Goal: Information Seeking & Learning: Check status

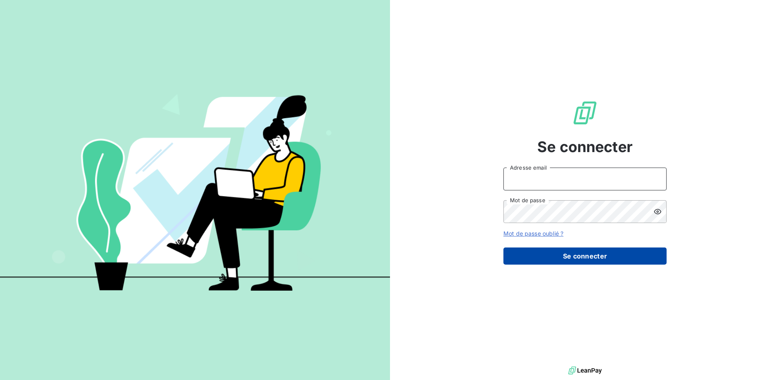
type input "[EMAIL_ADDRESS][PERSON_NAME][DOMAIN_NAME]"
click at [574, 258] on button "Se connecter" at bounding box center [585, 256] width 163 height 17
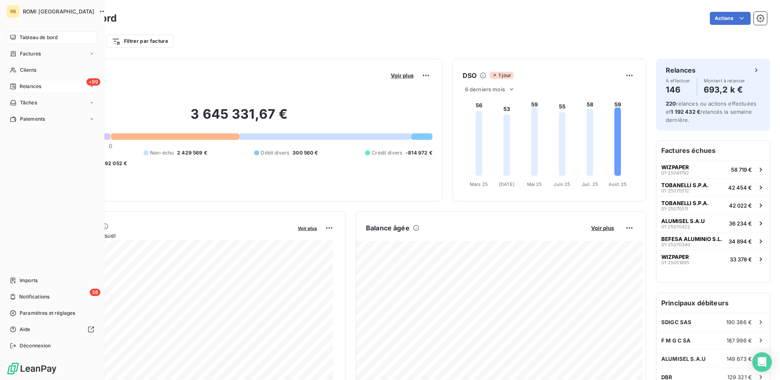
click at [22, 87] on span "Relances" at bounding box center [31, 86] width 22 height 7
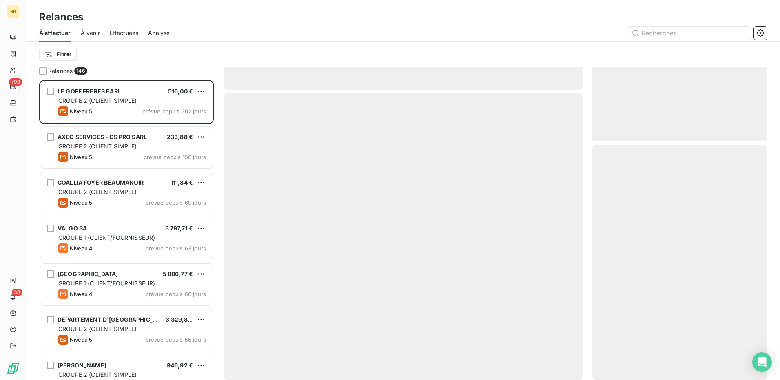
scroll to position [294, 169]
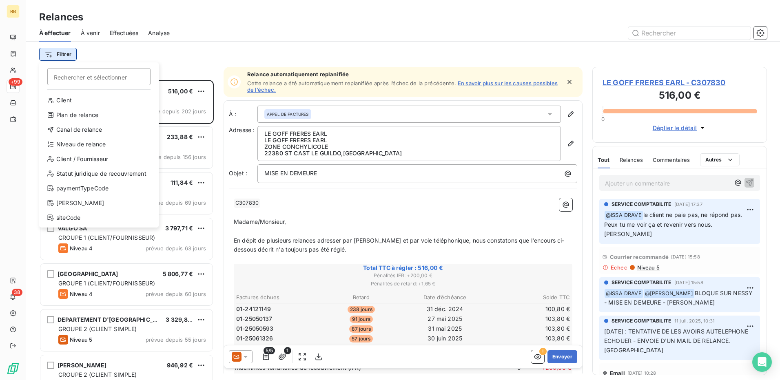
click at [68, 53] on html "RB +99 38 Relances À effectuer À venir Effectuées Analyse Filtrer Rechercher et…" at bounding box center [390, 190] width 780 height 380
click at [87, 147] on div "Niveau de relance" at bounding box center [98, 144] width 113 height 13
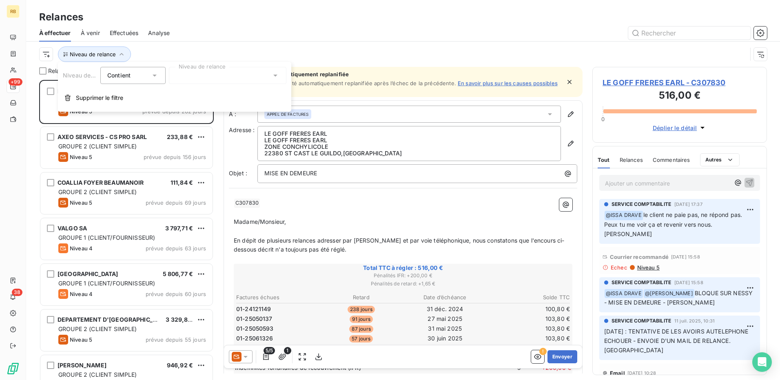
click at [234, 51] on div "Niveau de relance" at bounding box center [393, 55] width 708 height 16
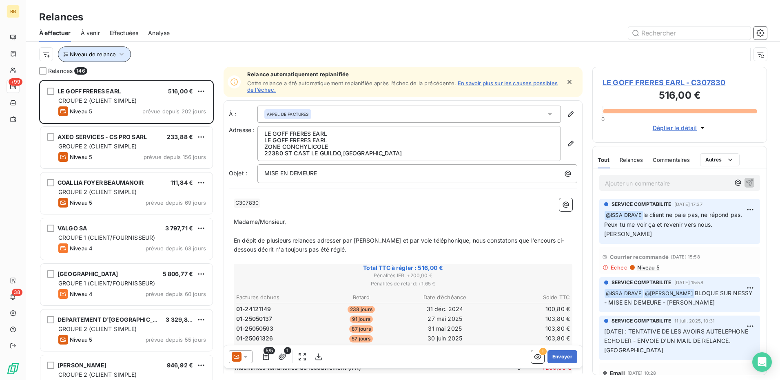
click at [101, 54] on span "Niveau de relance" at bounding box center [93, 54] width 46 height 7
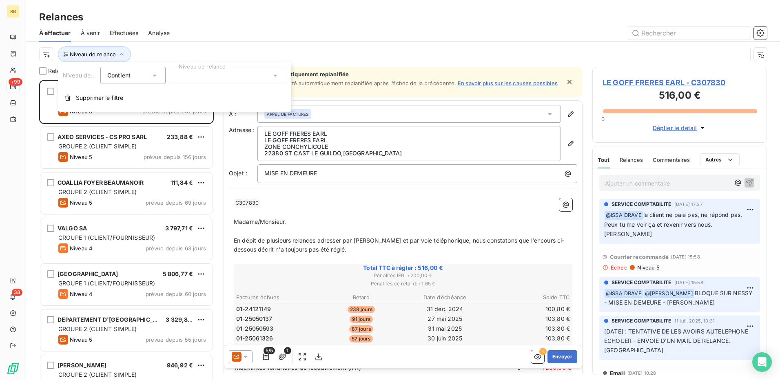
click at [212, 74] on div at bounding box center [228, 75] width 118 height 17
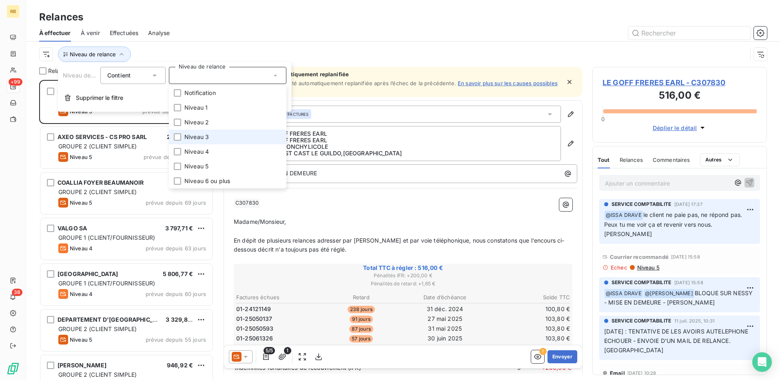
click at [220, 133] on li "Niveau 3" at bounding box center [228, 137] width 118 height 15
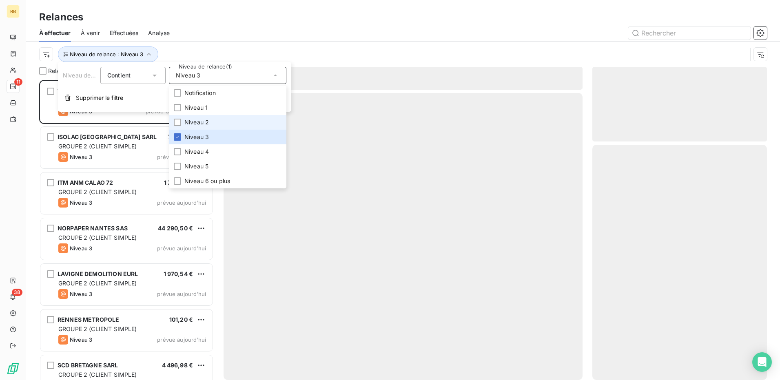
scroll to position [294, 169]
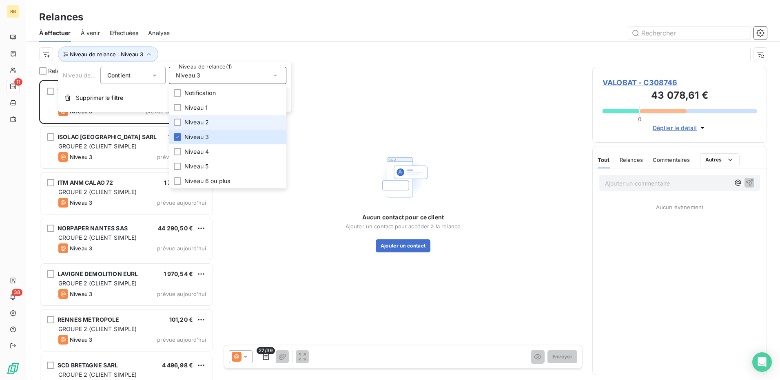
click at [216, 122] on li "Niveau 2" at bounding box center [228, 122] width 118 height 15
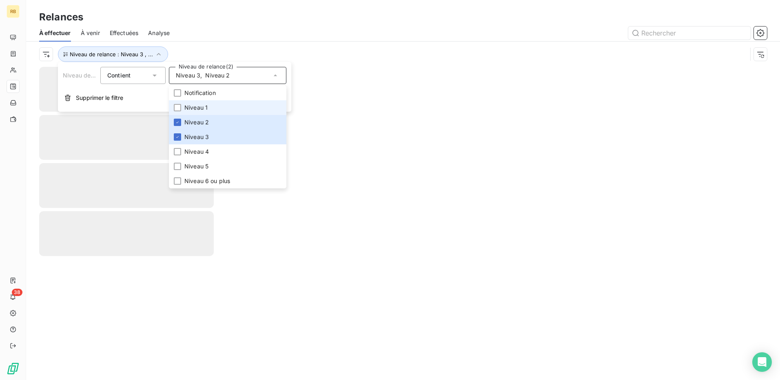
click at [209, 105] on li "Niveau 1" at bounding box center [228, 107] width 118 height 15
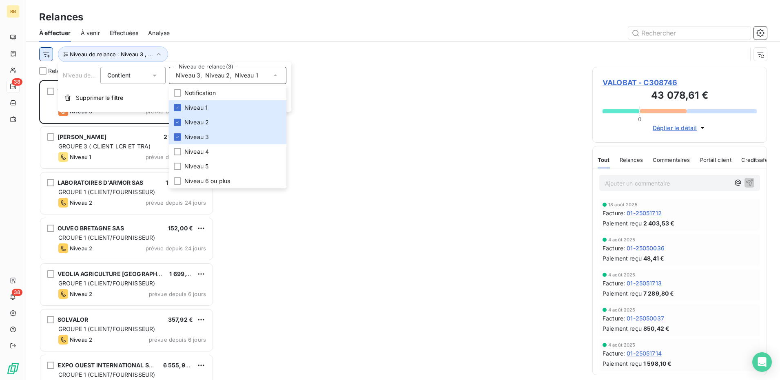
scroll to position [0, 0]
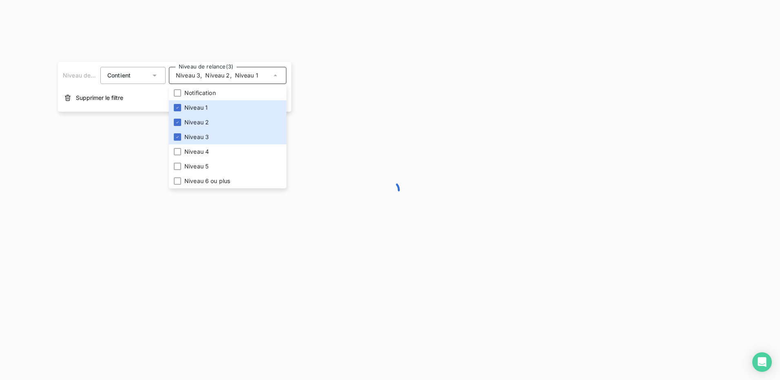
click at [49, 51] on div at bounding box center [390, 190] width 780 height 380
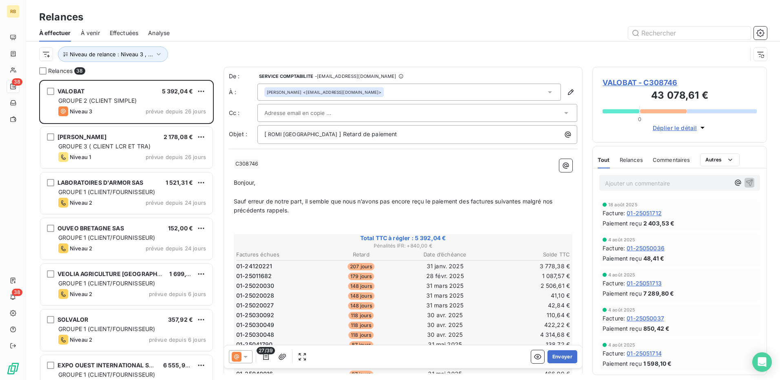
scroll to position [294, 169]
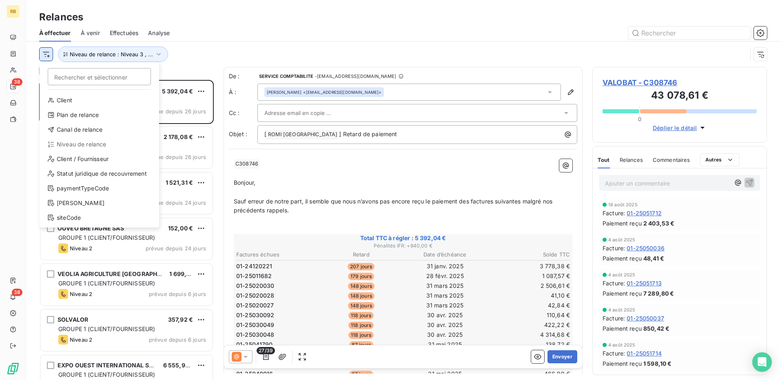
click at [46, 55] on html "RB 38 38 Relances À effectuer À venir Effectuées Analyse Rechercher et sélectio…" at bounding box center [390, 190] width 780 height 380
drag, startPoint x: 87, startPoint y: 114, endPoint x: 96, endPoint y: 105, distance: 13.0
click at [87, 113] on div "Plan de relance" at bounding box center [99, 115] width 113 height 13
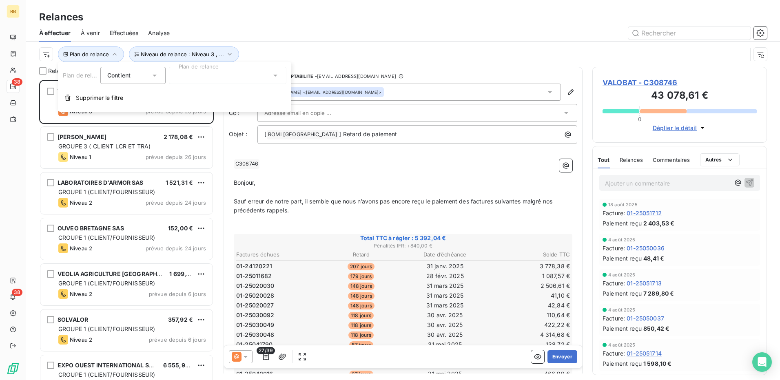
click at [229, 70] on div at bounding box center [228, 75] width 118 height 17
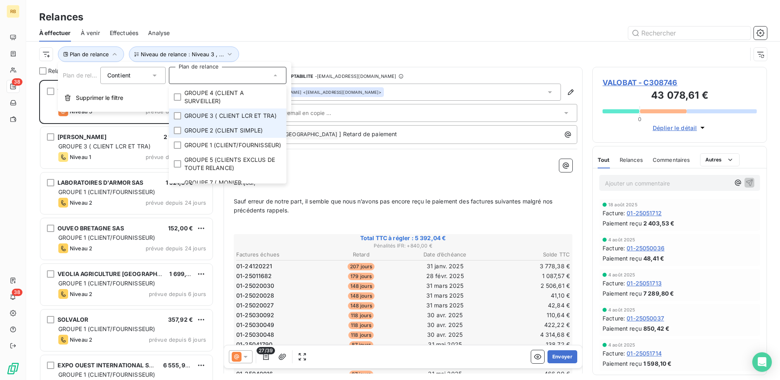
drag, startPoint x: 239, startPoint y: 138, endPoint x: 243, endPoint y: 122, distance: 15.5
click at [239, 134] on li "GROUPE 2 (CLIENT SIMPLE)" at bounding box center [228, 130] width 118 height 15
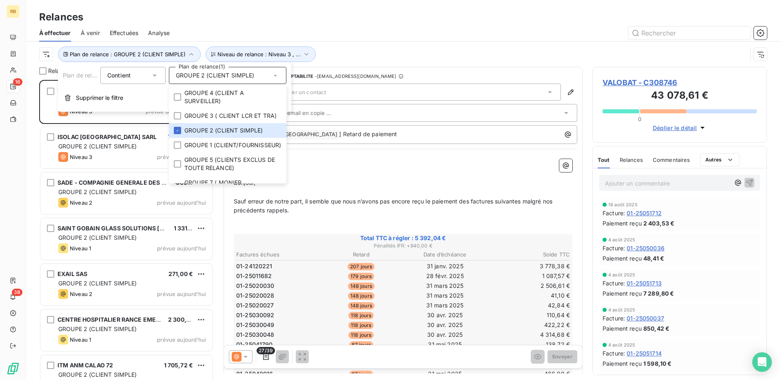
click at [382, 46] on div "Plan de relance : GROUPE 2 (CLIENT SIMPLE) Niveau de relance : Niveau 3 , ..." at bounding box center [403, 54] width 728 height 25
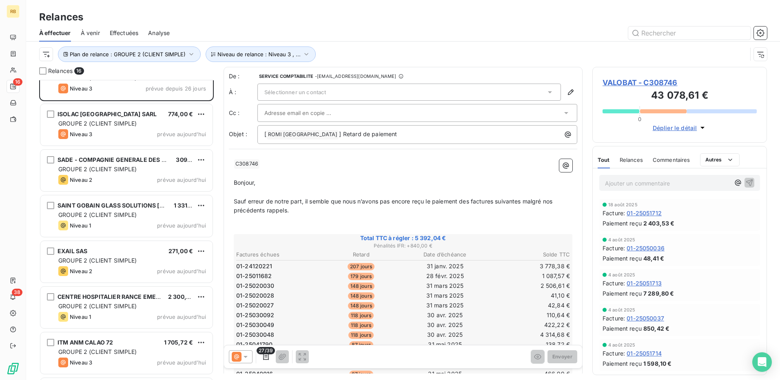
scroll to position [0, 0]
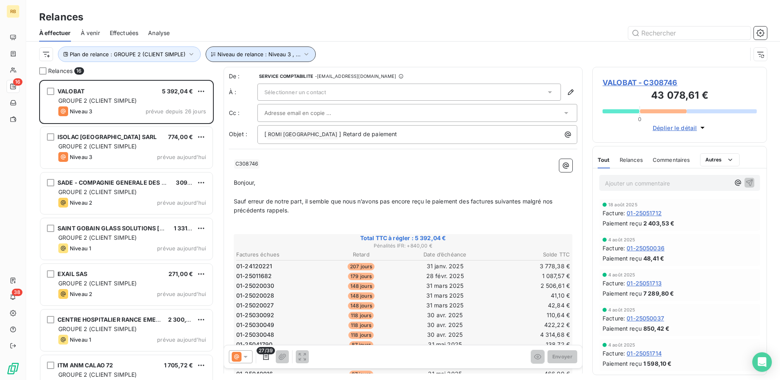
click at [223, 51] on span "Niveau de relance : Niveau 3 , ..." at bounding box center [259, 54] width 83 height 7
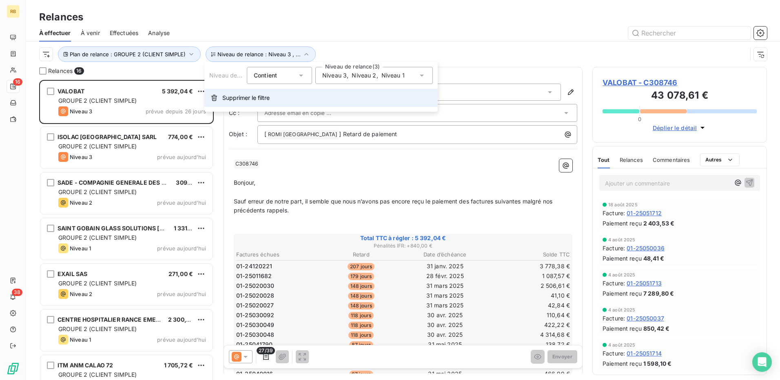
click at [254, 99] on span "Supprimer le filtre" at bounding box center [245, 98] width 47 height 8
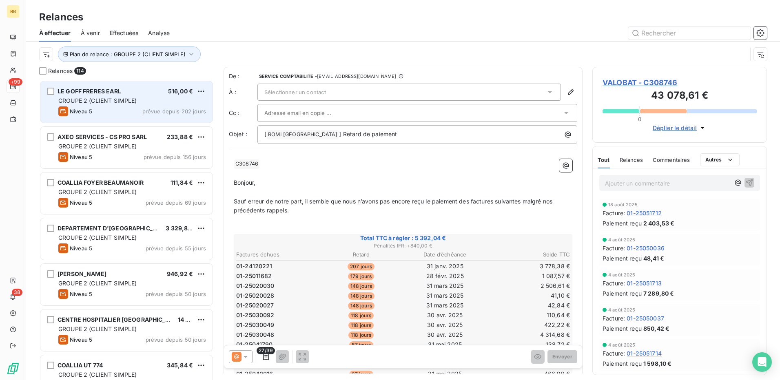
scroll to position [294, 169]
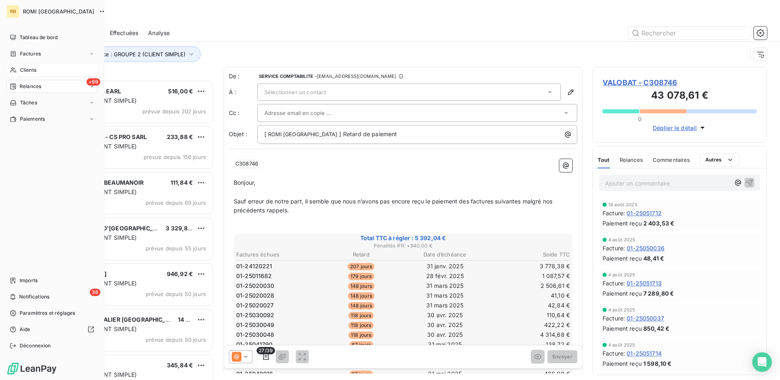
click at [32, 65] on div "Clients" at bounding box center [52, 70] width 91 height 13
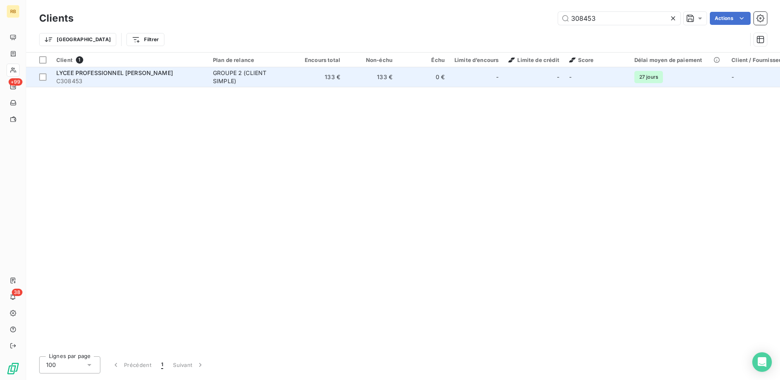
type input "308453"
click at [377, 81] on td "133 €" at bounding box center [371, 77] width 52 height 20
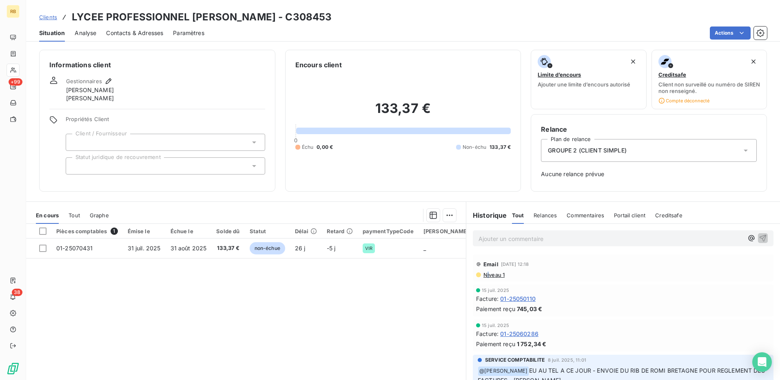
click at [485, 276] on span "Niveau 1" at bounding box center [494, 275] width 22 height 7
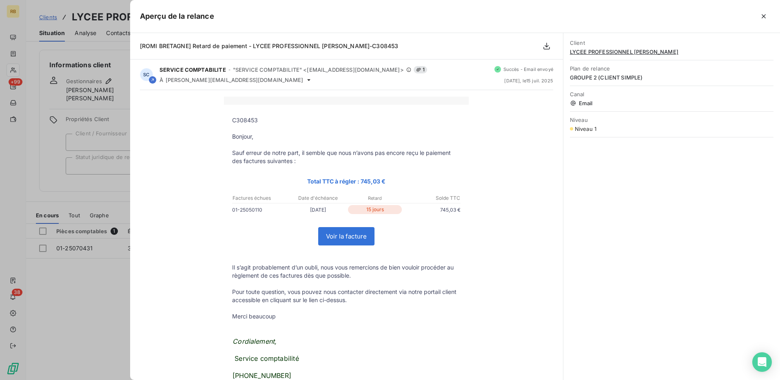
click at [93, 272] on div at bounding box center [390, 190] width 780 height 380
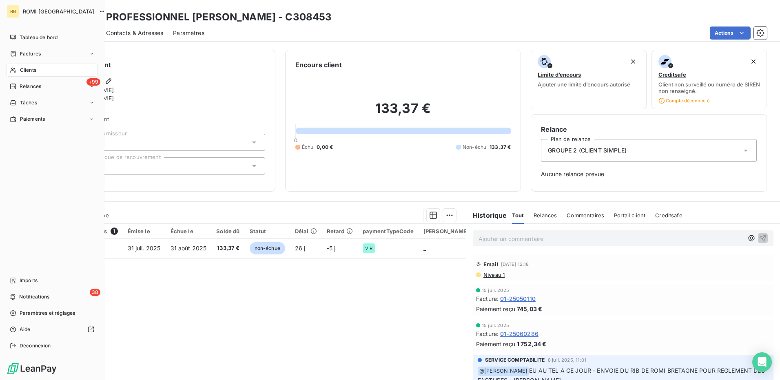
click at [29, 73] on span "Clients" at bounding box center [28, 70] width 16 height 7
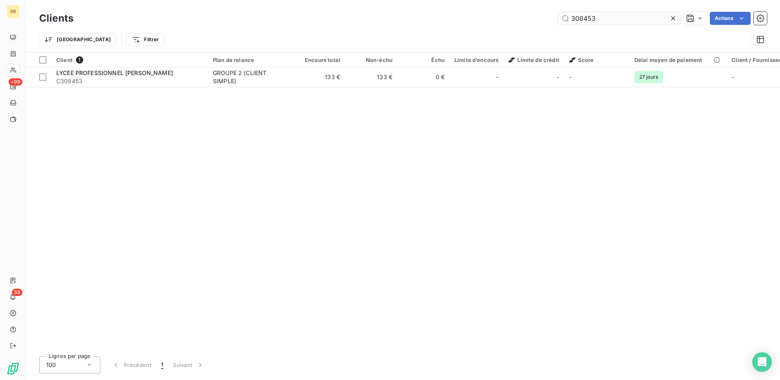
click at [590, 18] on input "308453" at bounding box center [619, 18] width 122 height 13
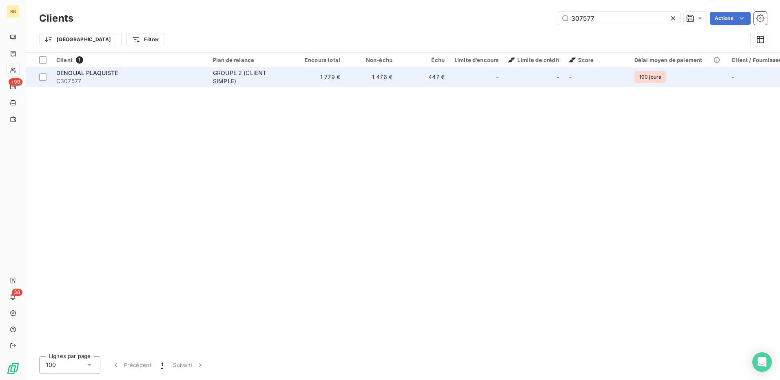
type input "307577"
click at [419, 80] on td "447 €" at bounding box center [424, 77] width 52 height 20
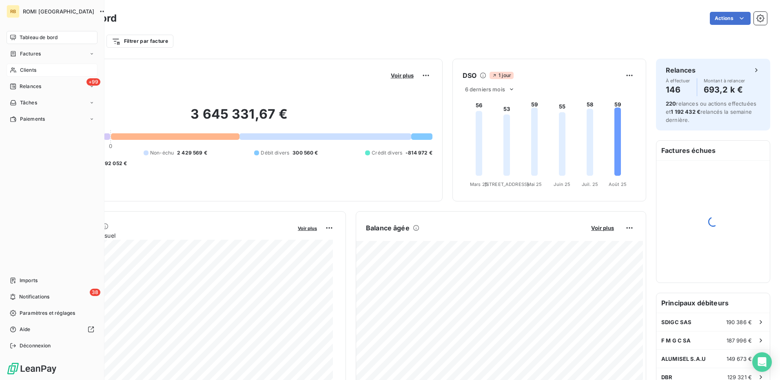
click at [31, 70] on span "Clients" at bounding box center [28, 70] width 16 height 7
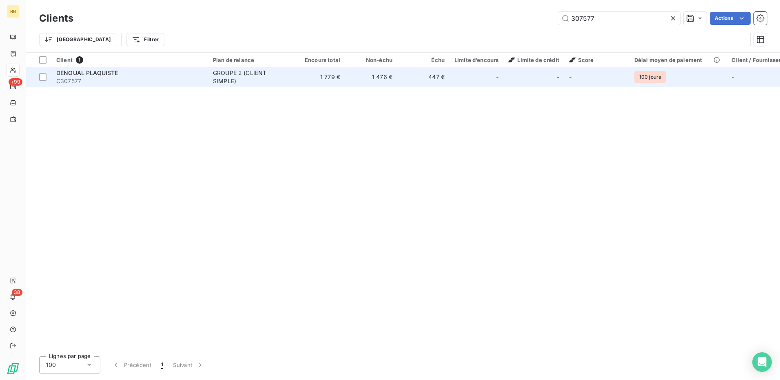
type input "307577"
click at [464, 79] on div "-" at bounding box center [477, 77] width 44 height 13
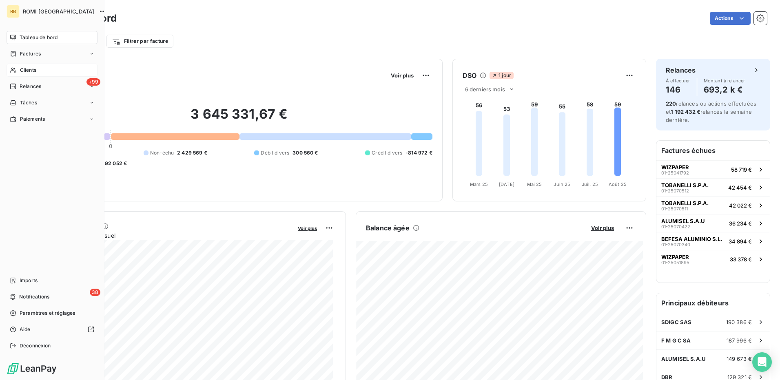
click at [33, 67] on span "Clients" at bounding box center [28, 70] width 16 height 7
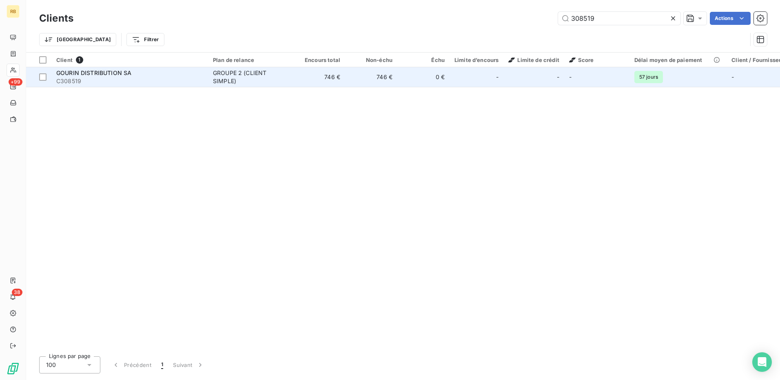
type input "308519"
click at [396, 83] on td "746 €" at bounding box center [371, 77] width 52 height 20
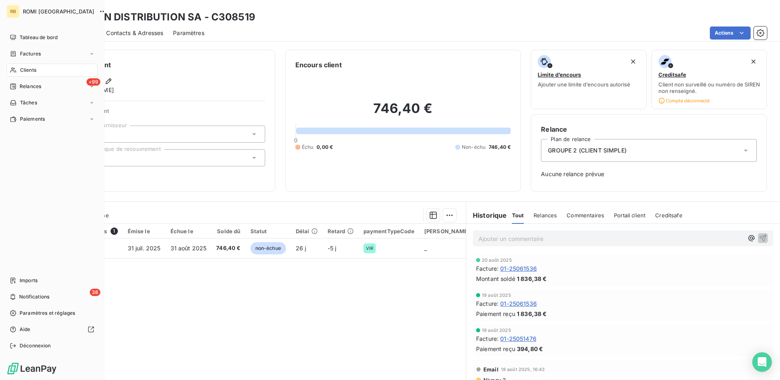
click at [29, 67] on span "Clients" at bounding box center [28, 70] width 16 height 7
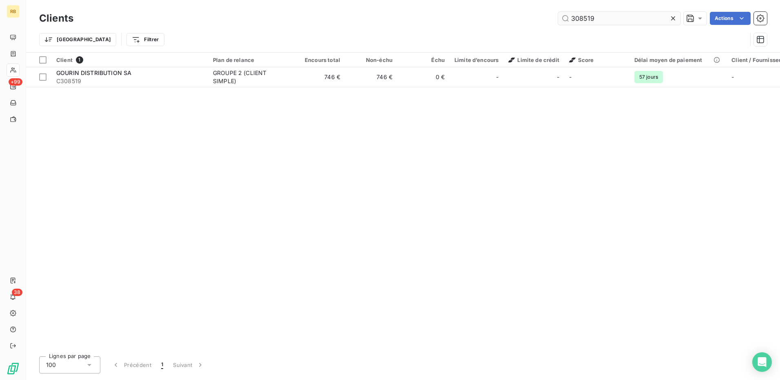
click at [587, 20] on input "308519" at bounding box center [619, 18] width 122 height 13
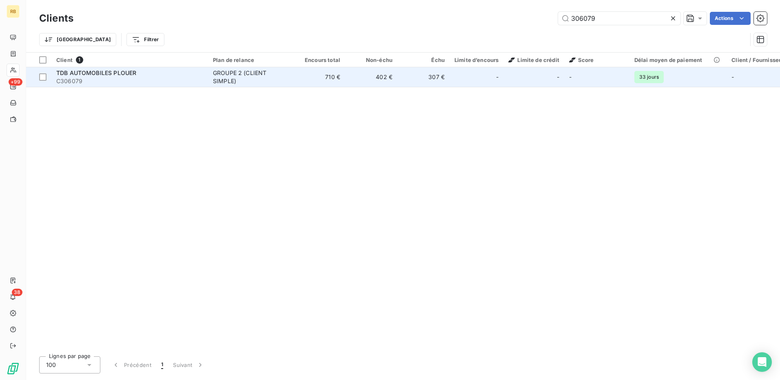
type input "306079"
click at [424, 77] on td "307 €" at bounding box center [424, 77] width 52 height 20
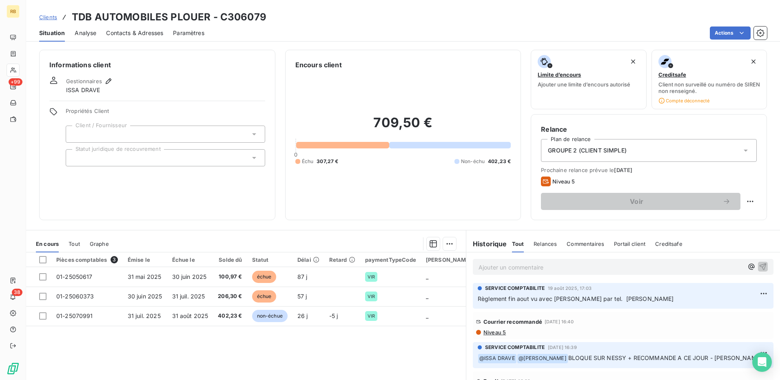
drag, startPoint x: 741, startPoint y: 264, endPoint x: 740, endPoint y: 280, distance: 15.6
click at [748, 264] on icon "button" at bounding box center [752, 267] width 8 height 8
click at [672, 309] on div "[PERSON_NAME]" at bounding box center [683, 304] width 83 height 10
click at [671, 304] on span "[PERSON_NAME]" at bounding box center [683, 303] width 77 height 7
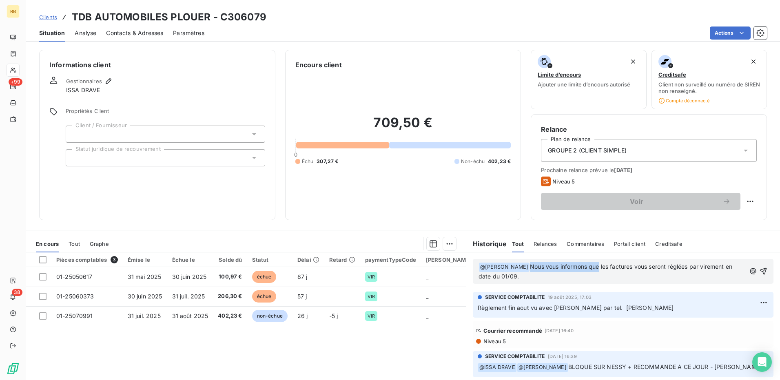
drag, startPoint x: 595, startPoint y: 268, endPoint x: 525, endPoint y: 267, distance: 69.8
click at [525, 267] on span "Nous vous informons que les factures vous seront réglées par virement en date d…" at bounding box center [607, 271] width 256 height 17
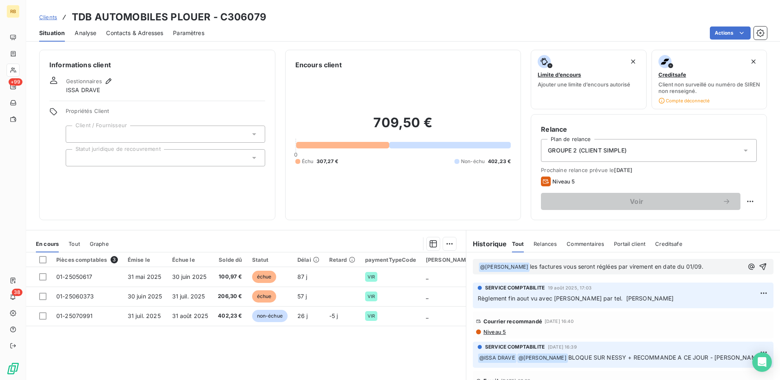
click at [713, 273] on div "﻿ @ [PERSON_NAME] ﻿ les factures vous seront réglées par virement en date du 01…" at bounding box center [623, 267] width 301 height 16
click at [710, 264] on p "﻿ @ [PERSON_NAME] ﻿ les factures vous seront réglées par virement en date du 01…" at bounding box center [611, 267] width 265 height 10
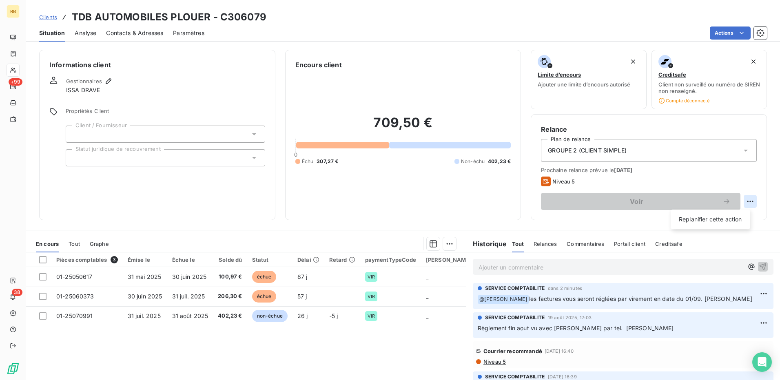
click at [745, 202] on html "RB +99 38 Clients TDB AUTOMOBILES PLOUER - C306079 Situation Analyse Contacts &…" at bounding box center [390, 190] width 780 height 380
click at [716, 219] on div "Replanifier cette action" at bounding box center [710, 219] width 73 height 13
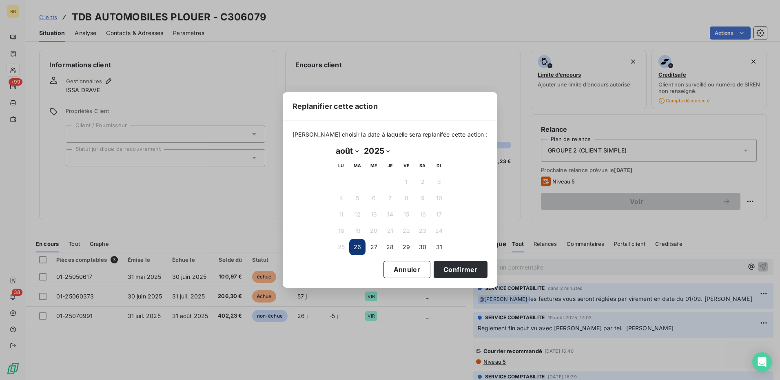
click at [346, 148] on select "janvier février mars avril mai juin juillet août septembre octobre novembre déc…" at bounding box center [347, 150] width 28 height 13
select select "8"
click at [333, 144] on select "janvier février mars avril mai juin juillet août septembre octobre novembre déc…" at bounding box center [347, 150] width 28 height 13
click at [404, 185] on button "5" at bounding box center [406, 182] width 16 height 16
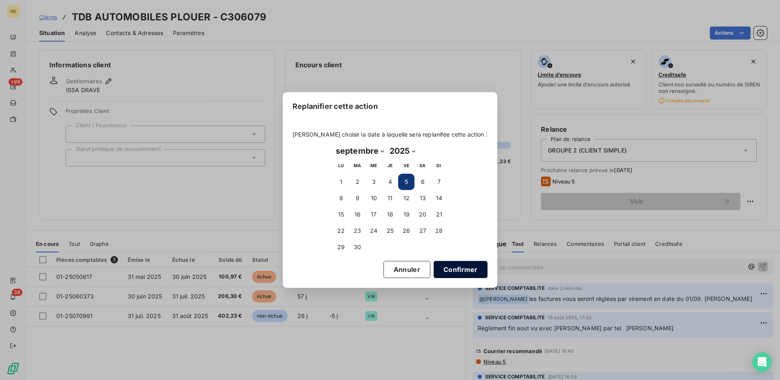
click at [446, 272] on button "Confirmer" at bounding box center [461, 269] width 54 height 17
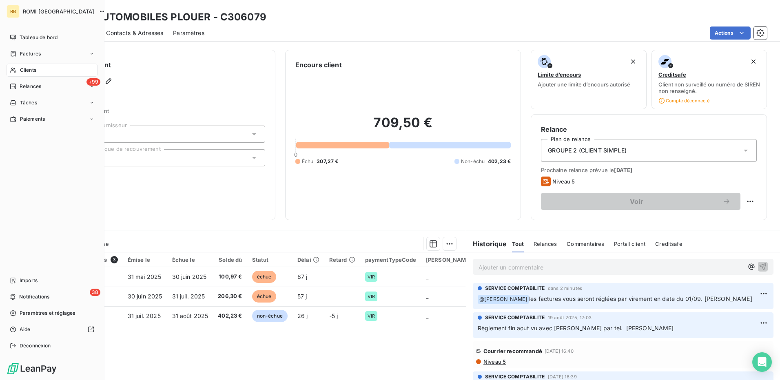
click at [27, 67] on span "Clients" at bounding box center [28, 70] width 16 height 7
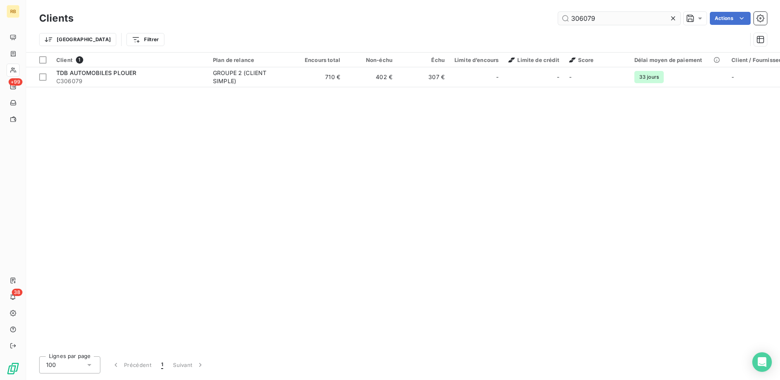
click at [587, 24] on input "306079" at bounding box center [619, 18] width 122 height 13
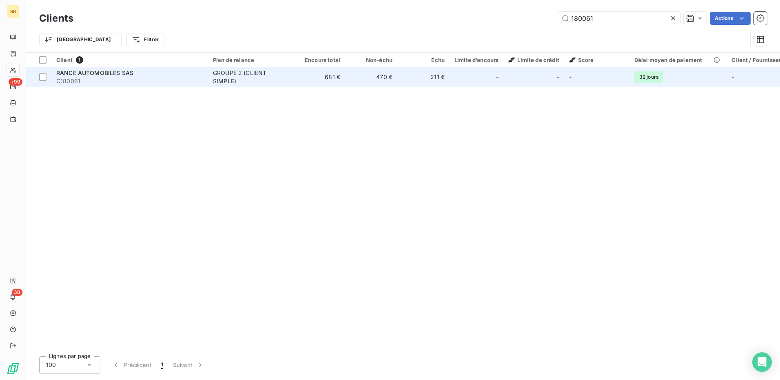
type input "180061"
click at [405, 73] on td "211 €" at bounding box center [424, 77] width 52 height 20
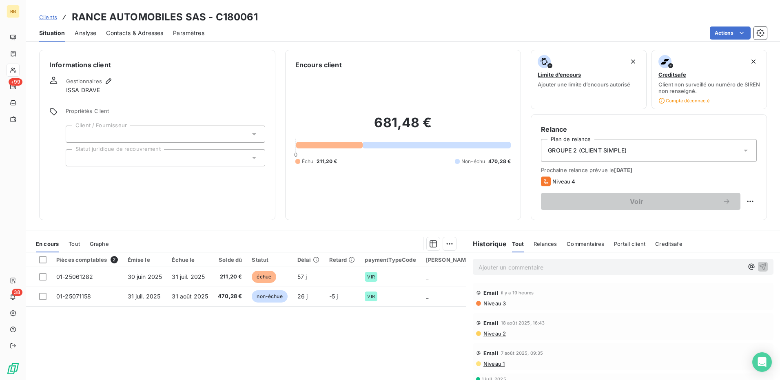
click at [602, 267] on p "Ajouter un commentaire ﻿" at bounding box center [611, 267] width 265 height 10
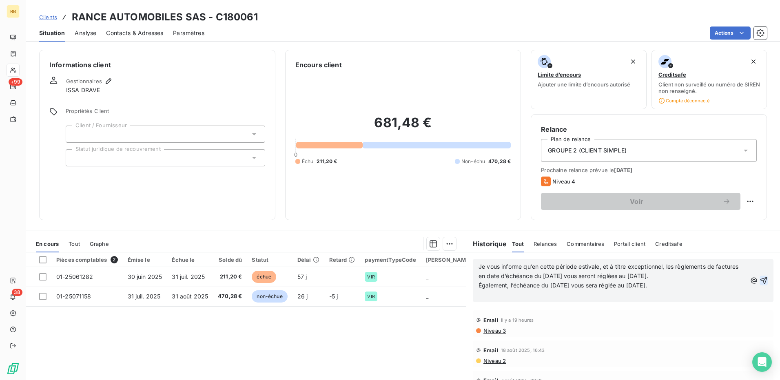
click at [760, 282] on icon "button" at bounding box center [764, 281] width 8 height 8
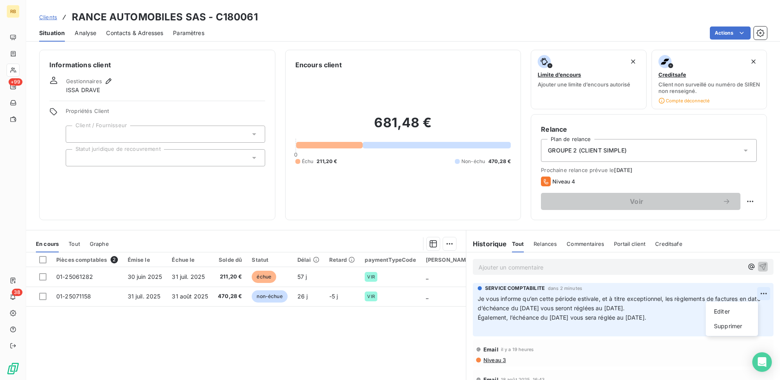
click at [754, 292] on html "RB +99 38 Clients RANCE AUTOMOBILES SAS - C180061 Situation Analyse Contacts & …" at bounding box center [390, 190] width 780 height 380
click at [736, 311] on div "Editer" at bounding box center [732, 311] width 46 height 13
click at [749, 266] on icon "button" at bounding box center [752, 267] width 6 height 6
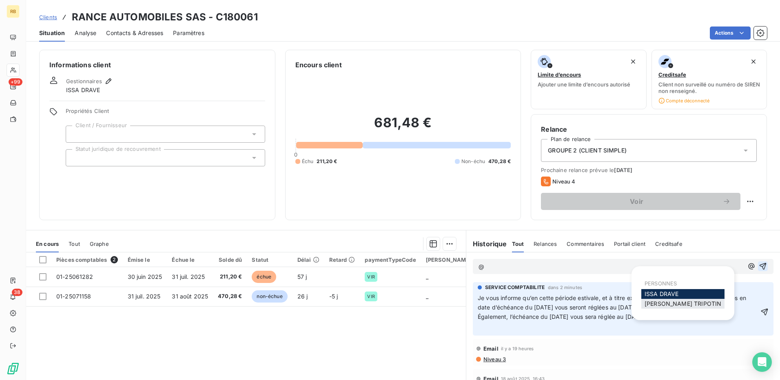
click at [682, 305] on span "[PERSON_NAME]" at bounding box center [683, 303] width 77 height 7
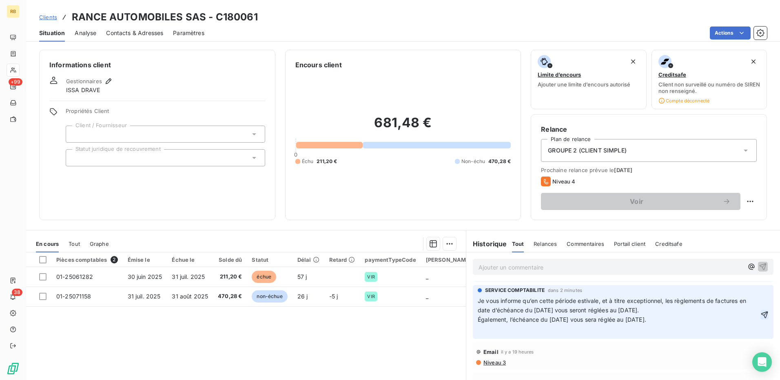
scroll to position [41, 0]
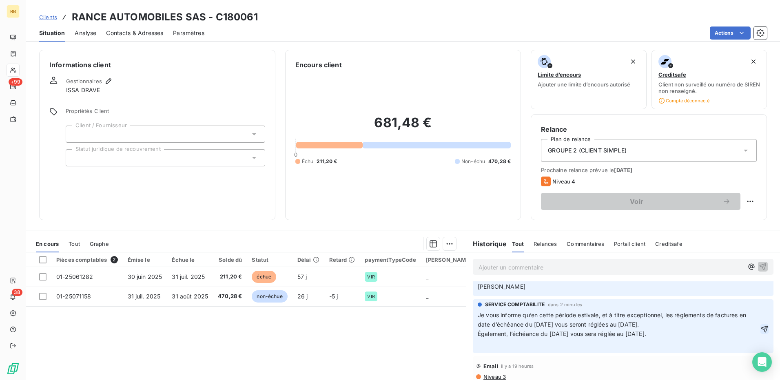
click at [762, 329] on icon "button" at bounding box center [765, 329] width 7 height 7
click at [748, 311] on html "RB +99 38 Clients RANCE AUTOMOBILES SAS - C180061 Situation Analyse Contacts & …" at bounding box center [390, 190] width 780 height 380
click at [727, 340] on div "Supprimer" at bounding box center [732, 342] width 46 height 13
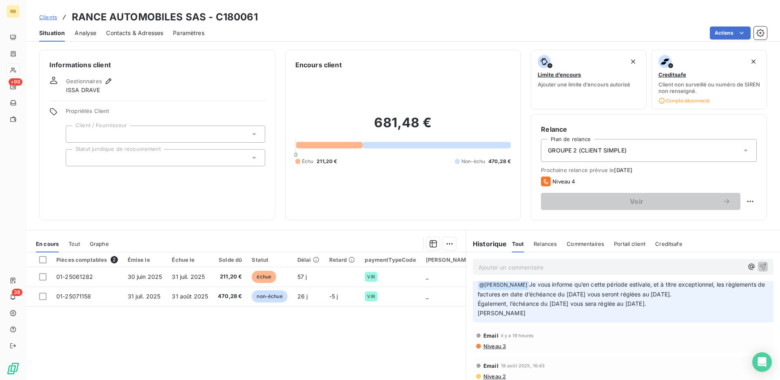
scroll to position [0, 0]
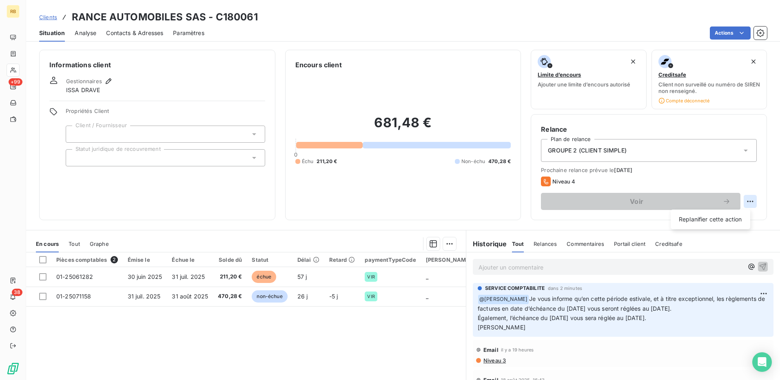
click at [747, 202] on html "RB +99 38 Clients RANCE AUTOMOBILES SAS - C180061 Situation Analyse Contacts & …" at bounding box center [390, 190] width 780 height 380
click at [720, 217] on div "Replanifier cette action" at bounding box center [710, 219] width 73 height 13
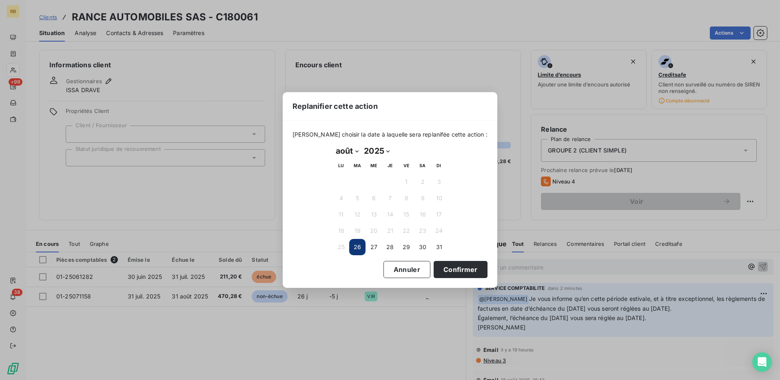
click at [353, 153] on select "janvier février mars avril mai juin juillet août septembre octobre novembre déc…" at bounding box center [347, 150] width 28 height 13
select select "8"
click at [333, 144] on select "janvier février mars avril mai juin juillet août septembre octobre novembre déc…" at bounding box center [347, 150] width 28 height 13
click at [393, 184] on button "4" at bounding box center [390, 182] width 16 height 16
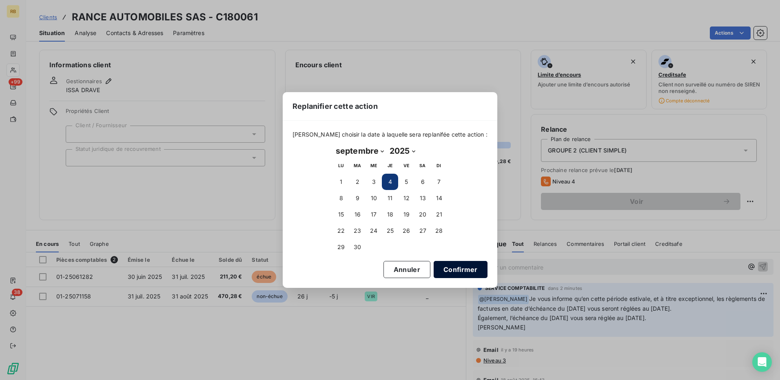
click at [449, 271] on button "Confirmer" at bounding box center [461, 269] width 54 height 17
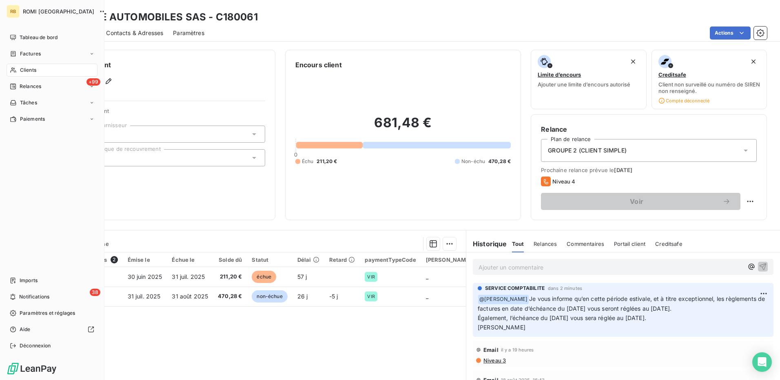
click at [28, 71] on span "Clients" at bounding box center [28, 70] width 16 height 7
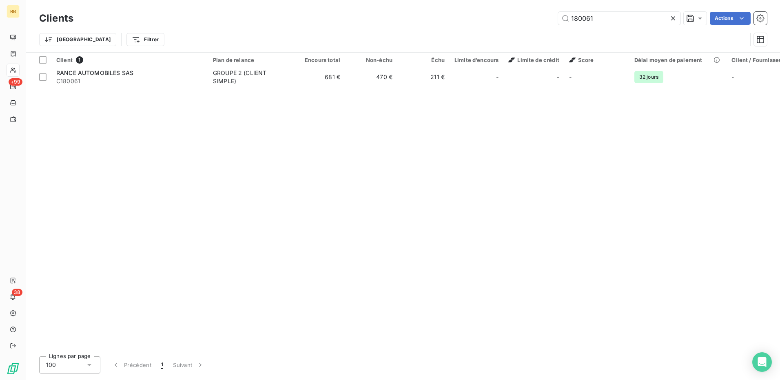
click at [596, 26] on div "Clients 180061 Actions" at bounding box center [403, 18] width 728 height 17
click at [596, 24] on input "180061" at bounding box center [619, 18] width 122 height 13
click at [586, 18] on input "220007" at bounding box center [619, 18] width 122 height 13
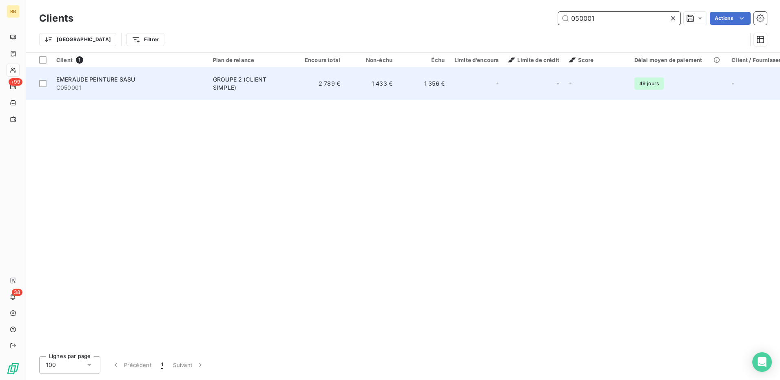
type input "050001"
click at [422, 79] on td "1 356 €" at bounding box center [424, 83] width 52 height 33
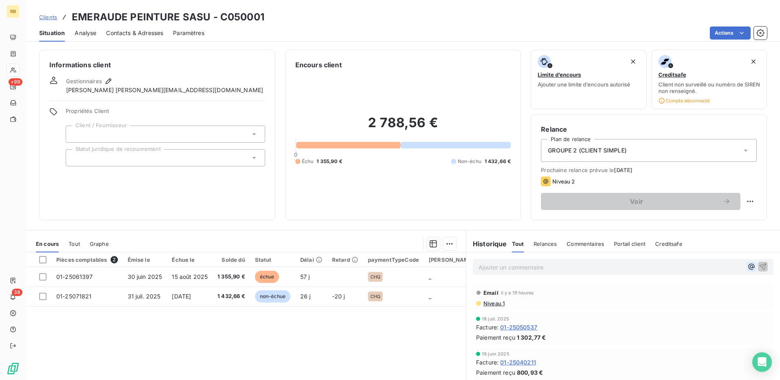
click at [749, 269] on icon "button" at bounding box center [752, 267] width 6 height 6
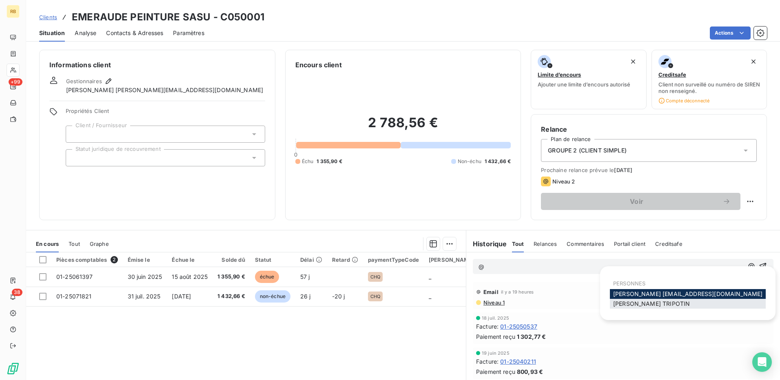
click at [644, 302] on span "[PERSON_NAME]" at bounding box center [651, 303] width 77 height 7
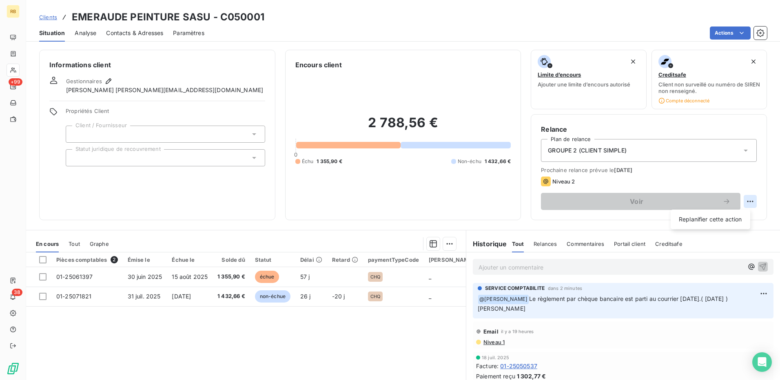
click at [743, 205] on html "RB +99 38 Clients EMERAUDE PEINTURE SASU - C050001 Situation Analyse Contacts &…" at bounding box center [390, 190] width 780 height 380
click at [738, 222] on div "Replanifier cette action" at bounding box center [710, 219] width 73 height 13
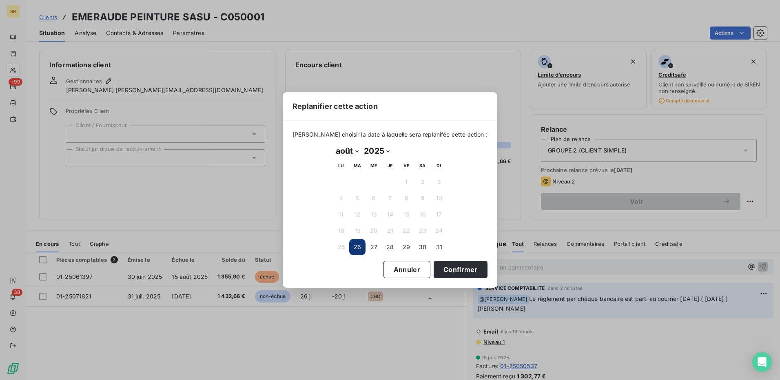
drag, startPoint x: 345, startPoint y: 150, endPoint x: 342, endPoint y: 158, distance: 8.6
click at [345, 150] on select "janvier février mars avril mai juin juillet août septembre octobre novembre déc…" at bounding box center [347, 150] width 28 height 13
select select "8"
click at [333, 144] on select "janvier février mars avril mai juin juillet août septembre octobre novembre déc…" at bounding box center [347, 150] width 28 height 13
click at [402, 180] on button "5" at bounding box center [406, 182] width 16 height 16
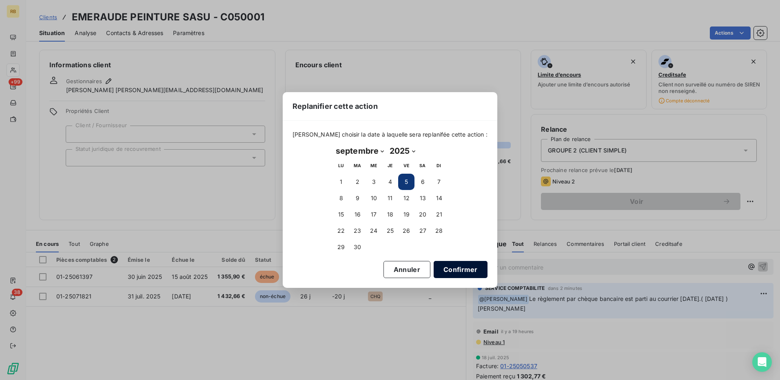
click at [436, 267] on button "Confirmer" at bounding box center [461, 269] width 54 height 17
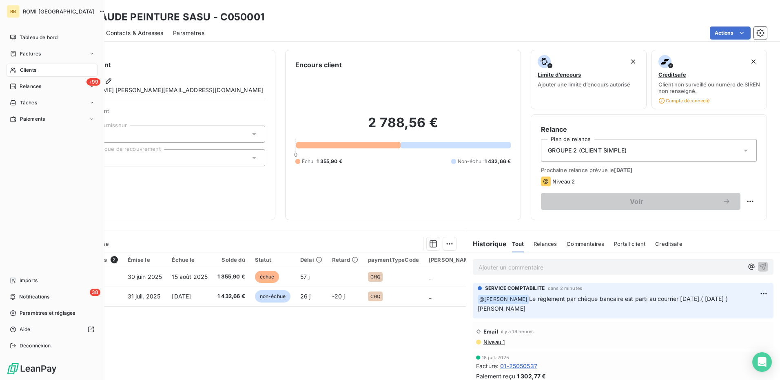
drag, startPoint x: 53, startPoint y: 73, endPoint x: 64, endPoint y: 69, distance: 12.1
click at [53, 73] on div "Clients" at bounding box center [52, 70] width 91 height 13
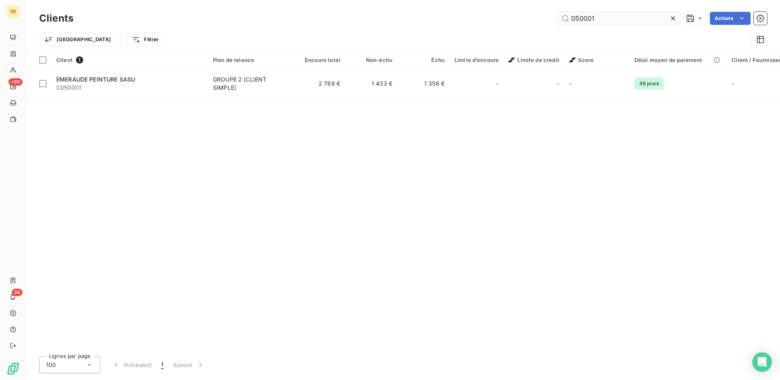
click at [595, 18] on input "050001" at bounding box center [619, 18] width 122 height 13
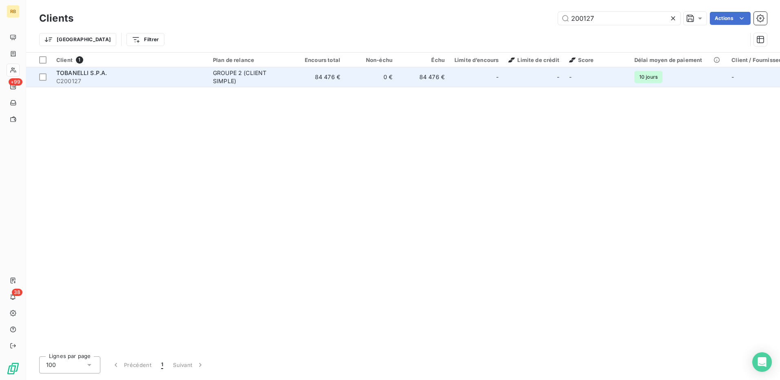
type input "200127"
click at [467, 80] on div "-" at bounding box center [477, 77] width 44 height 13
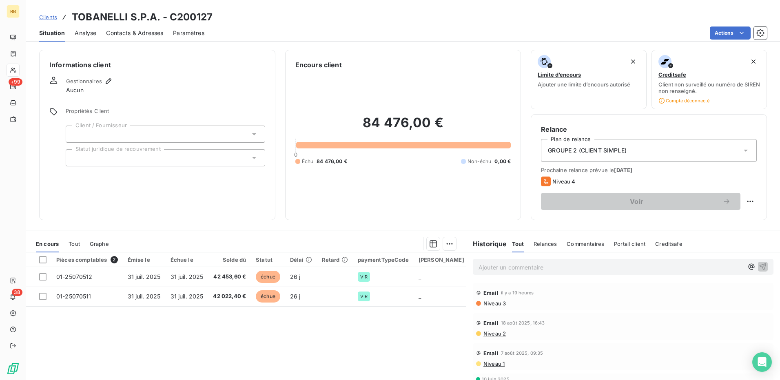
drag, startPoint x: 602, startPoint y: 322, endPoint x: 595, endPoint y: 301, distance: 21.3
click at [602, 321] on div "Email [DATE] 16:43" at bounding box center [623, 323] width 294 height 13
click at [524, 270] on p "Ajouter un commentaire ﻿" at bounding box center [611, 267] width 265 height 10
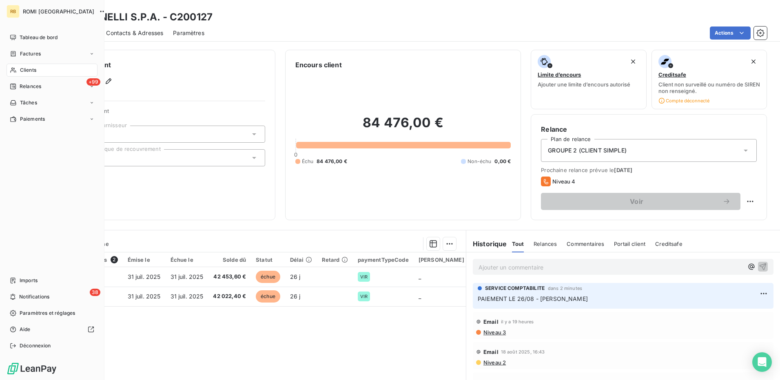
click at [24, 69] on span "Clients" at bounding box center [28, 70] width 16 height 7
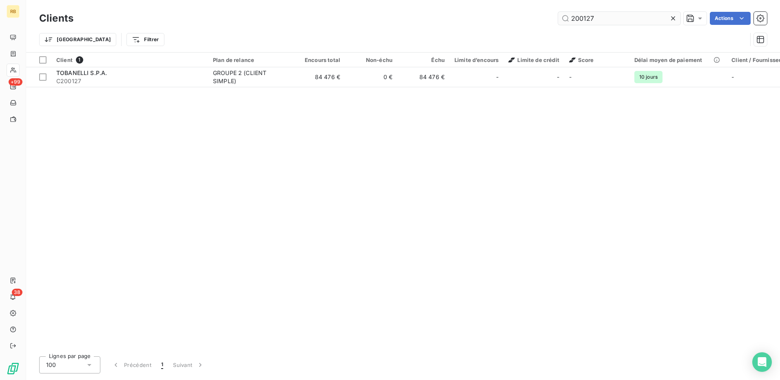
click at [583, 18] on input "200127" at bounding box center [619, 18] width 122 height 13
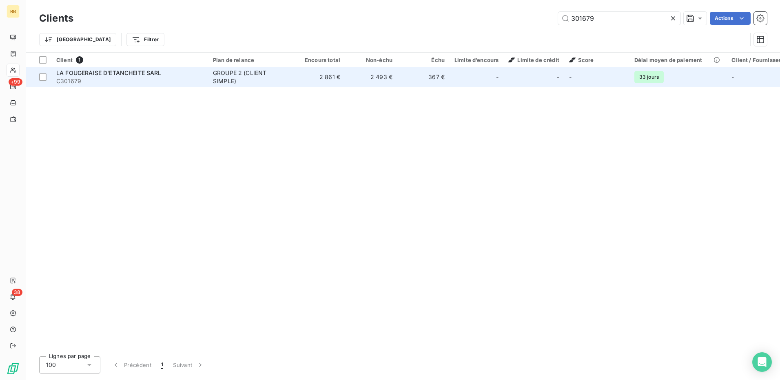
type input "301679"
click at [325, 78] on td "2 861 €" at bounding box center [319, 77] width 52 height 20
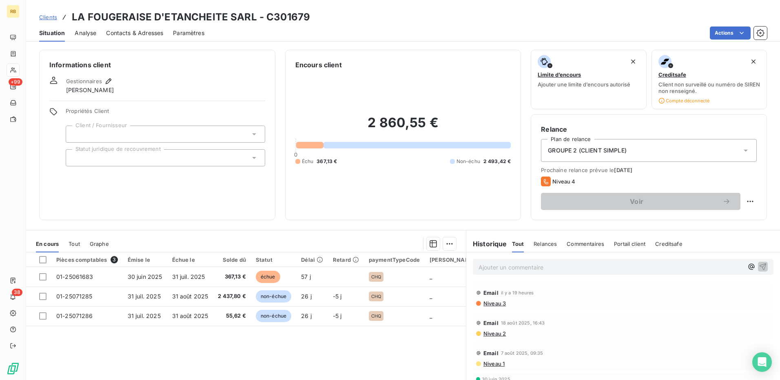
click at [598, 272] on div "Ajouter un commentaire ﻿" at bounding box center [623, 267] width 301 height 16
click at [596, 270] on p "Ajouter un commentaire ﻿" at bounding box center [611, 267] width 265 height 10
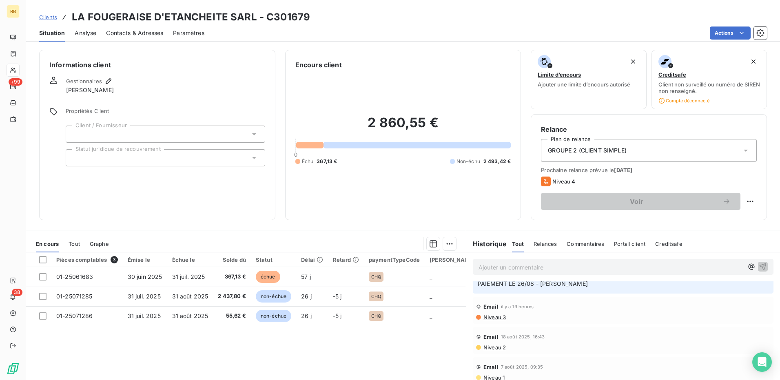
scroll to position [41, 0]
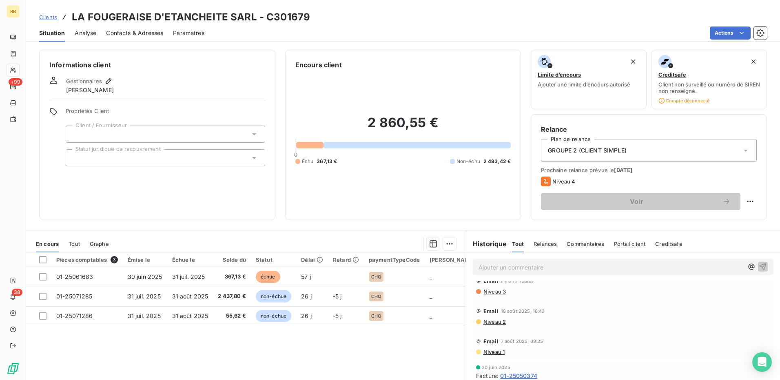
click at [371, 28] on div "Actions" at bounding box center [490, 33] width 553 height 13
click at [366, 37] on div "Actions" at bounding box center [490, 33] width 553 height 13
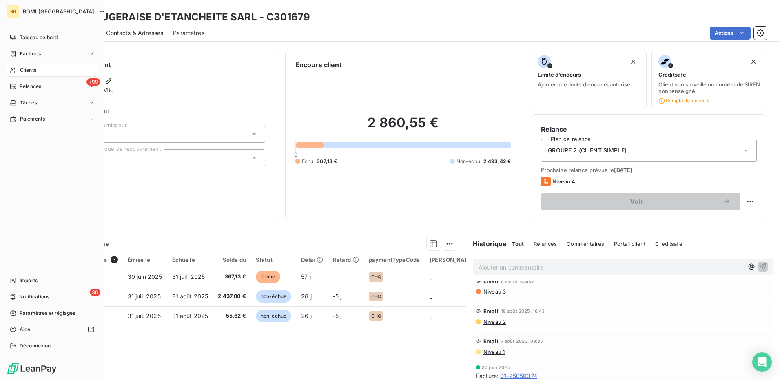
click at [31, 69] on span "Clients" at bounding box center [28, 70] width 16 height 7
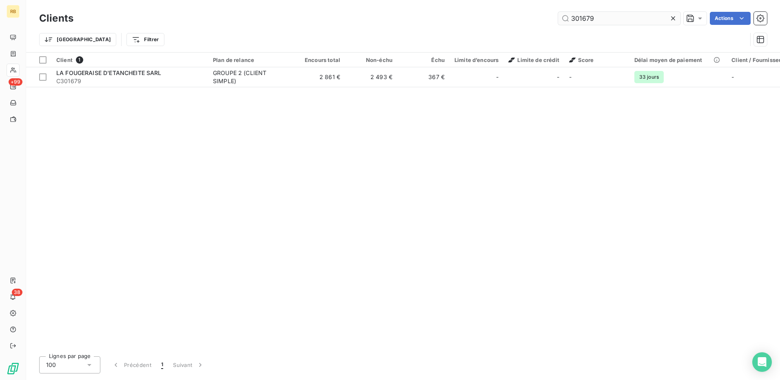
click at [584, 17] on input "301679" at bounding box center [619, 18] width 122 height 13
click at [584, 16] on input "301679" at bounding box center [619, 18] width 122 height 13
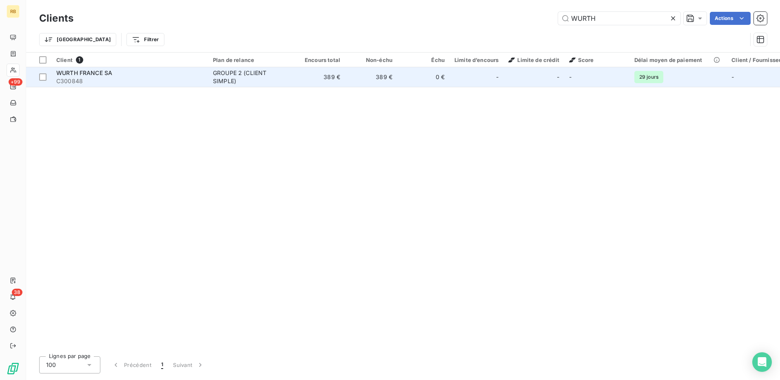
type input "WURTH"
click at [306, 70] on td "389 €" at bounding box center [319, 77] width 52 height 20
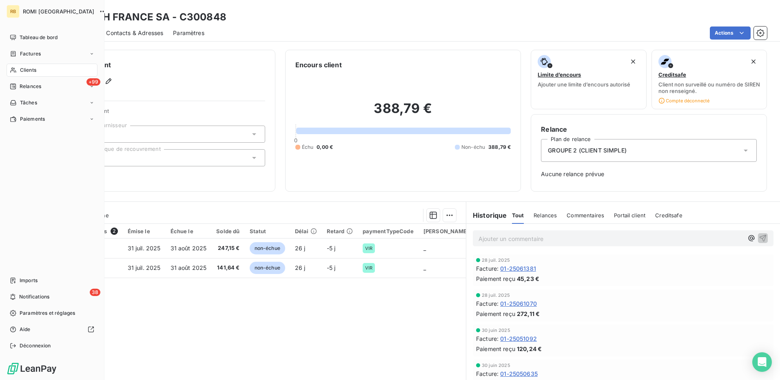
click at [44, 73] on div "Clients" at bounding box center [52, 70] width 91 height 13
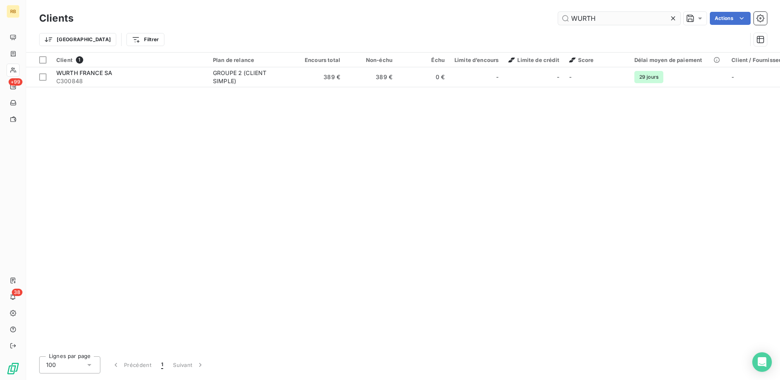
click at [595, 20] on input "WURTH" at bounding box center [619, 18] width 122 height 13
click at [592, 19] on input "WURTH" at bounding box center [619, 18] width 122 height 13
click at [591, 19] on input "WURTH" at bounding box center [619, 18] width 122 height 13
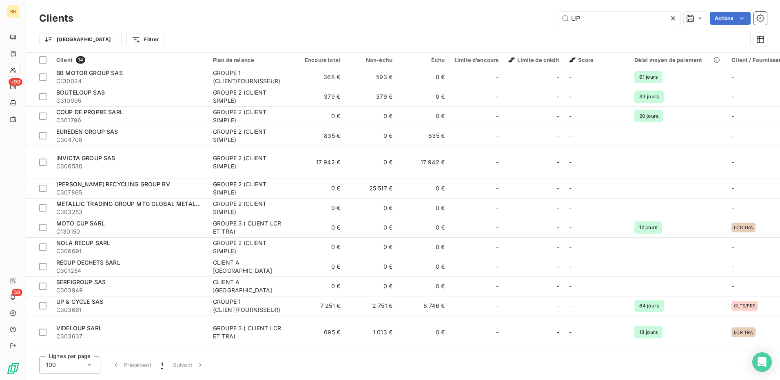
type input "U"
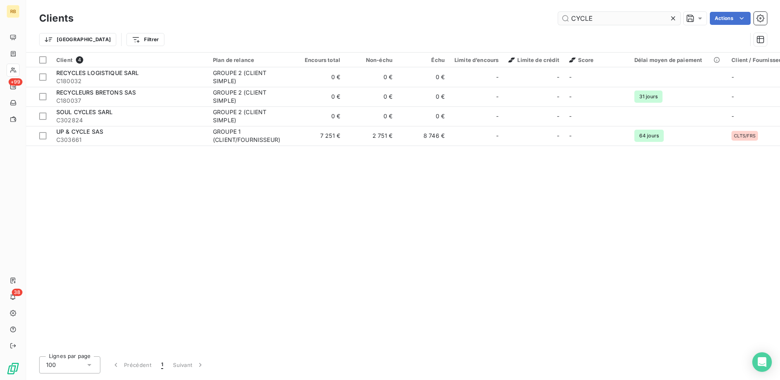
click at [579, 18] on input "CYCLE" at bounding box center [619, 18] width 122 height 13
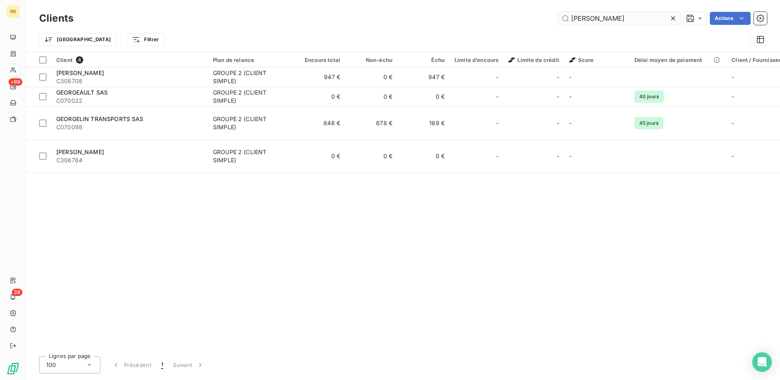
click at [576, 18] on input "[PERSON_NAME]" at bounding box center [619, 18] width 122 height 13
click at [579, 18] on input "[PERSON_NAME]" at bounding box center [619, 18] width 122 height 13
click at [585, 18] on input "[PERSON_NAME]" at bounding box center [619, 18] width 122 height 13
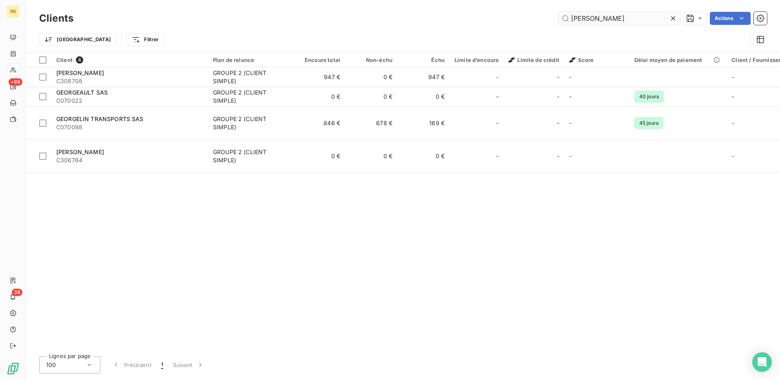
type input "J"
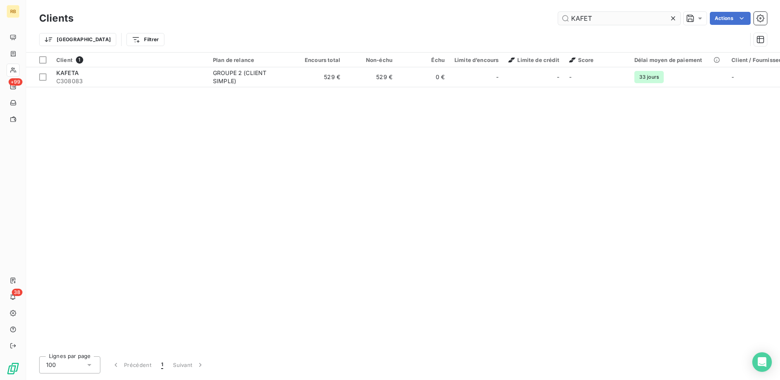
click at [584, 16] on input "KAFET" at bounding box center [619, 18] width 122 height 13
click at [616, 22] on input "[PERSON_NAME]" at bounding box center [619, 18] width 122 height 13
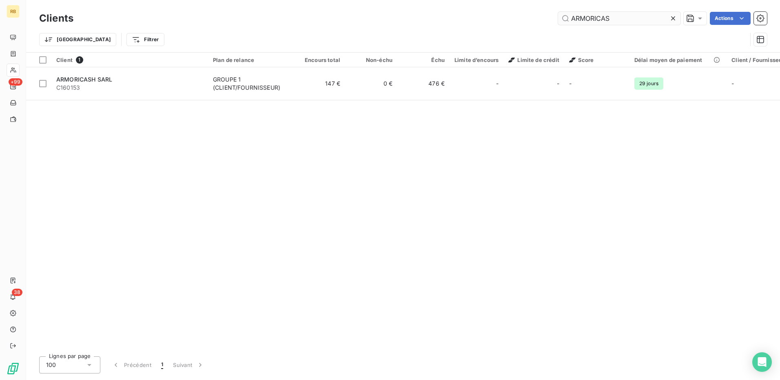
click at [583, 22] on input "ARMORICAS" at bounding box center [619, 18] width 122 height 13
click at [582, 22] on input "ARMORICAS" at bounding box center [619, 18] width 122 height 13
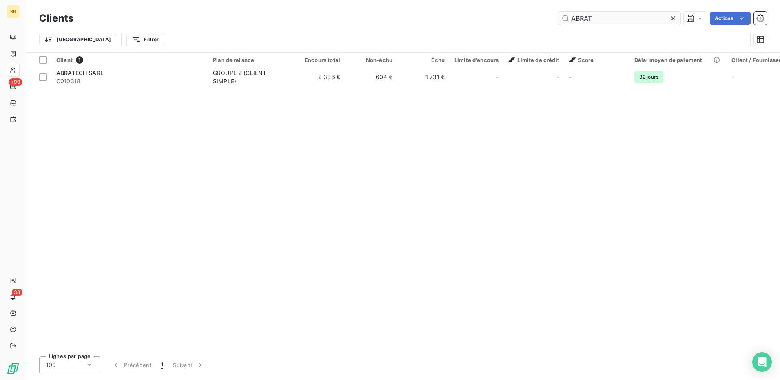
click at [593, 18] on input "ABRAT" at bounding box center [619, 18] width 122 height 13
click at [707, 172] on div "Client 1 Plan de relance Encours total Non-échu Échu Limite d’encours Limite de…" at bounding box center [403, 202] width 754 height 298
click at [620, 18] on input "BISCUITERIE LO" at bounding box center [619, 18] width 122 height 13
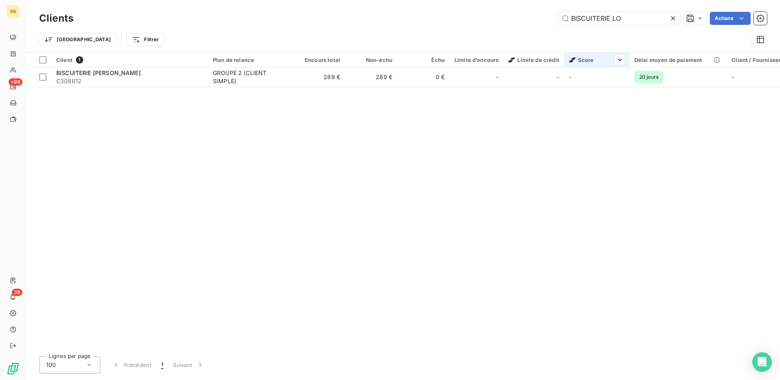
drag, startPoint x: 576, startPoint y: 131, endPoint x: 580, endPoint y: 65, distance: 66.2
click at [576, 124] on div "Client 1 Plan de relance Encours total Non-échu Échu Limite d’encours Limite de…" at bounding box center [403, 202] width 754 height 298
drag, startPoint x: 627, startPoint y: 23, endPoint x: 501, endPoint y: 29, distance: 125.9
click at [501, 29] on div "Clients BISCUITERIE LO Actions Trier Filtrer" at bounding box center [403, 31] width 728 height 42
drag, startPoint x: 591, startPoint y: 16, endPoint x: 540, endPoint y: 20, distance: 52.1
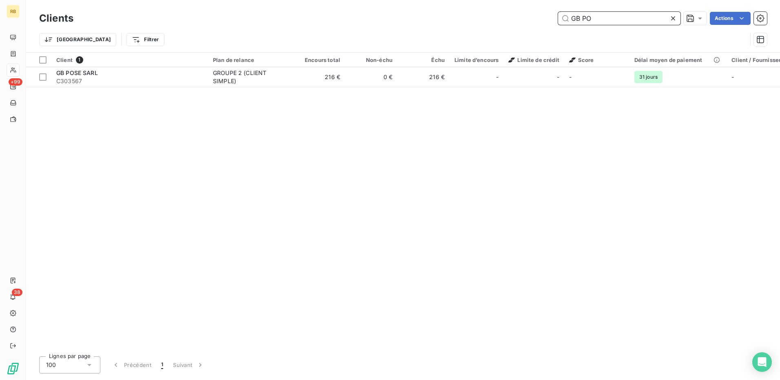
click at [523, 16] on div "GB PO Actions" at bounding box center [425, 18] width 684 height 13
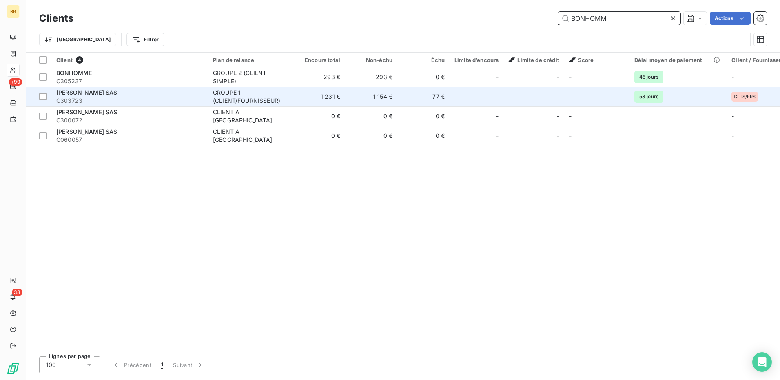
type input "BONHOMM"
click at [574, 98] on td "-" at bounding box center [596, 97] width 65 height 20
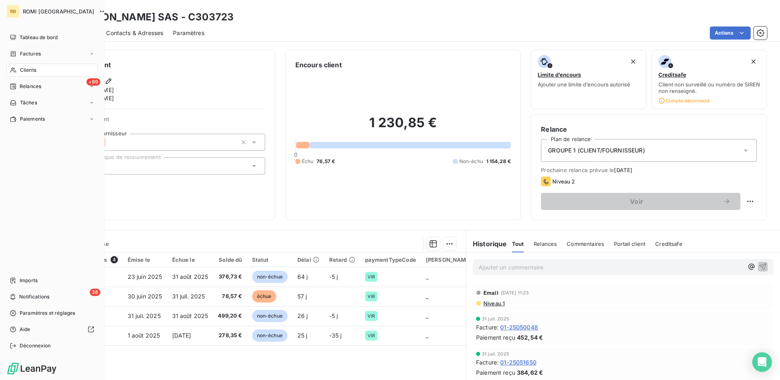
click at [21, 71] on span "Clients" at bounding box center [28, 70] width 16 height 7
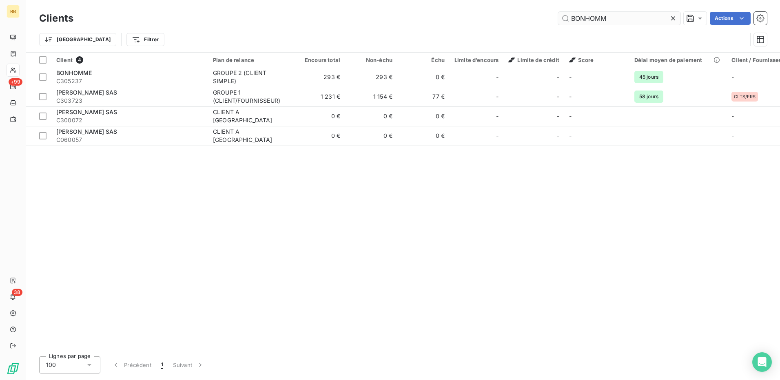
click at [614, 17] on input "BONHOMM" at bounding box center [619, 18] width 122 height 13
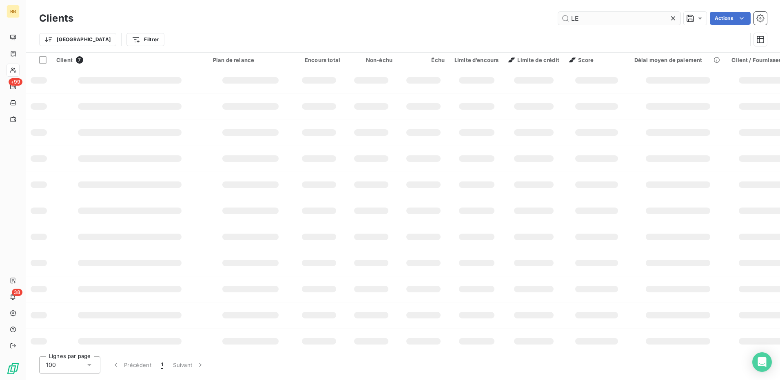
type input "L"
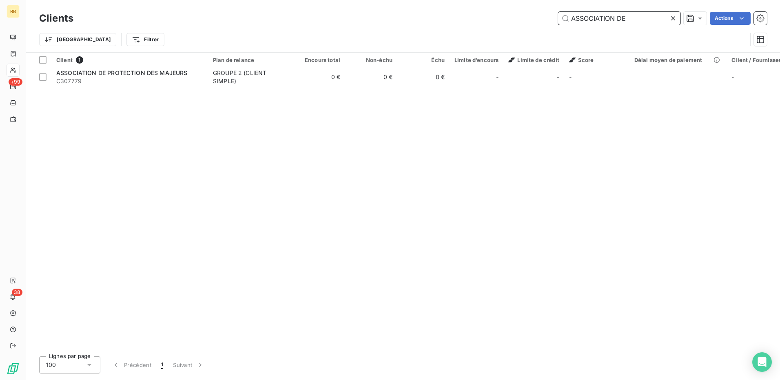
drag, startPoint x: 613, startPoint y: 12, endPoint x: 609, endPoint y: 19, distance: 7.7
click at [612, 13] on input "ASSOCIATION DE" at bounding box center [619, 18] width 122 height 13
click at [609, 19] on input "ASSOCIATION DE" at bounding box center [619, 18] width 122 height 13
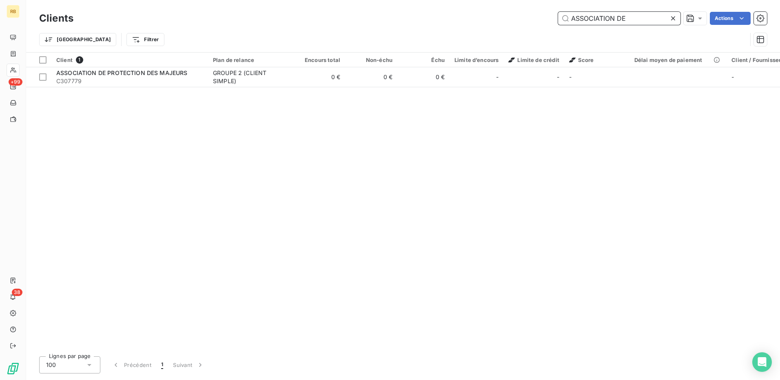
click at [609, 19] on input "ASSOCIATION DE" at bounding box center [619, 18] width 122 height 13
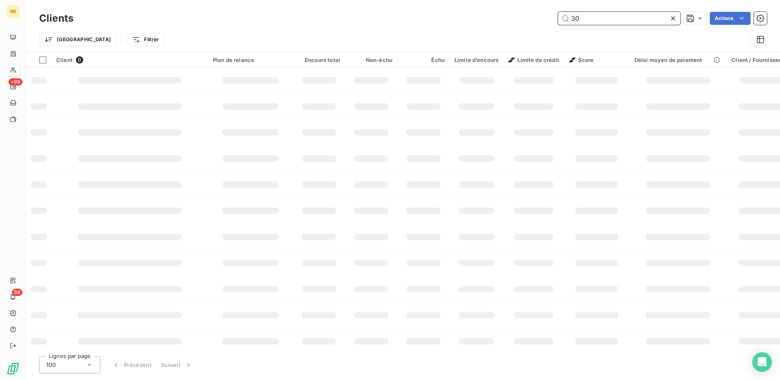
type input "3"
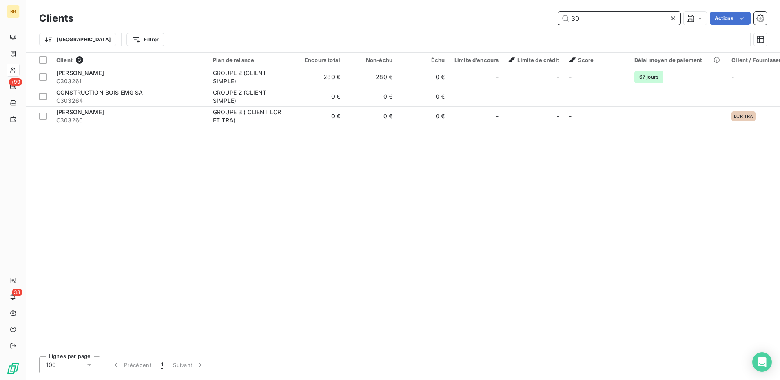
type input "3"
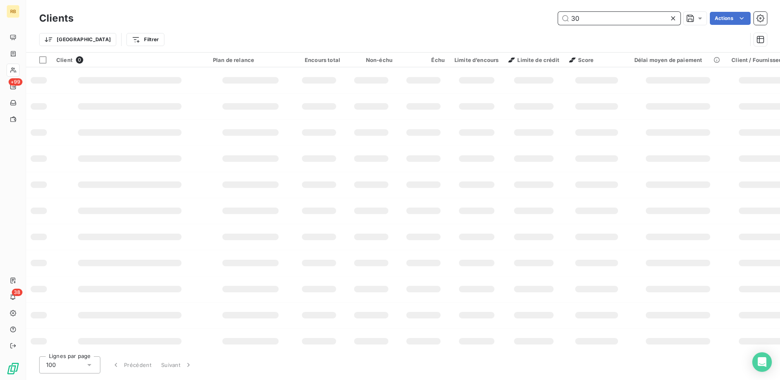
type input "3"
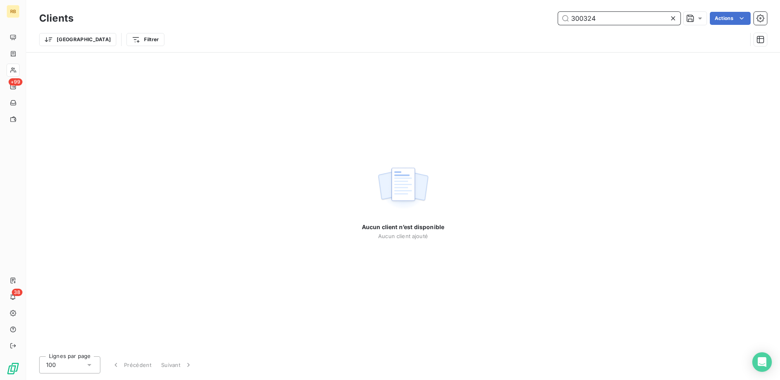
click at [604, 22] on input "300324" at bounding box center [619, 18] width 122 height 13
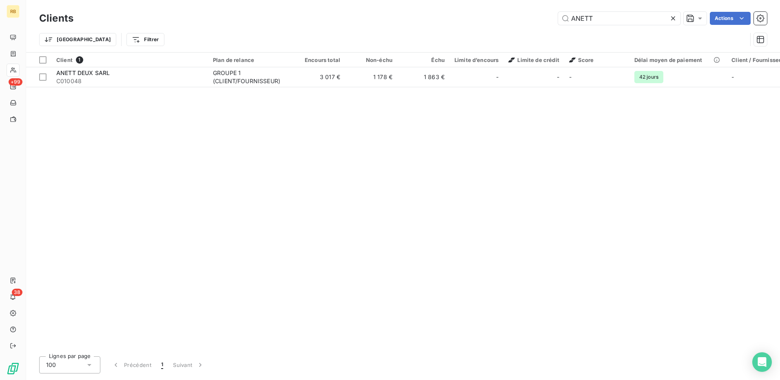
click at [437, 15] on div "ANETT Actions" at bounding box center [425, 18] width 684 height 13
click at [590, 19] on input "ANETT" at bounding box center [619, 18] width 122 height 13
click at [594, 134] on div "Client 1 Plan de relance Encours total Non-échu Échu Limite d’encours Limite de…" at bounding box center [403, 202] width 754 height 298
click at [584, 16] on input "300426" at bounding box center [619, 18] width 122 height 13
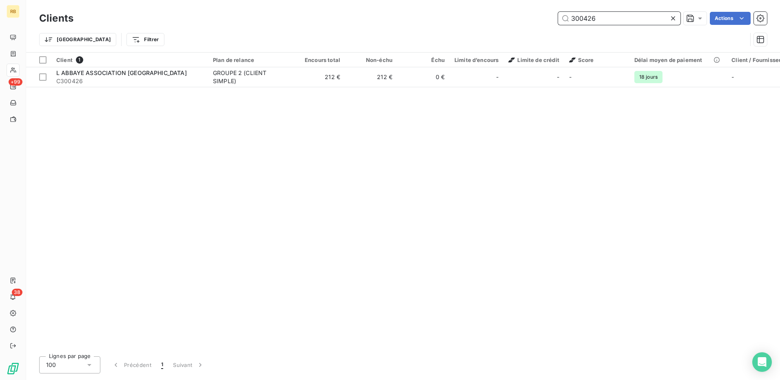
click at [584, 16] on input "300426" at bounding box center [619, 18] width 122 height 13
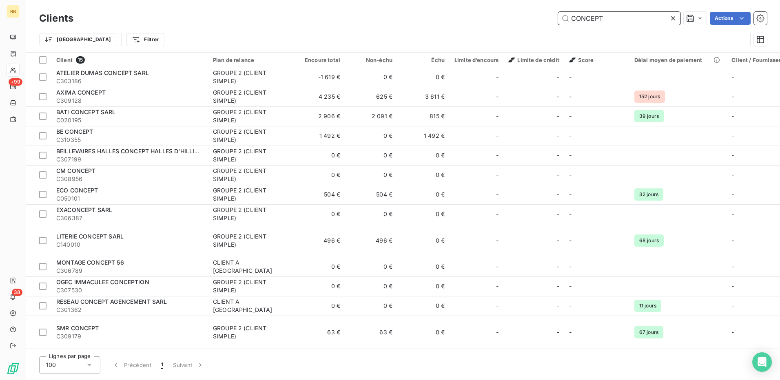
click at [569, 20] on input "CONCEPT" at bounding box center [619, 18] width 122 height 13
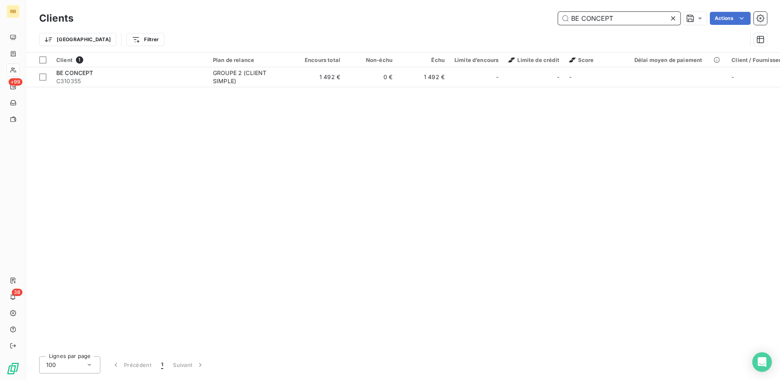
click at [630, 22] on input "BE CONCEPT" at bounding box center [619, 18] width 122 height 13
click at [629, 22] on input "BE CONCEPT" at bounding box center [619, 18] width 122 height 13
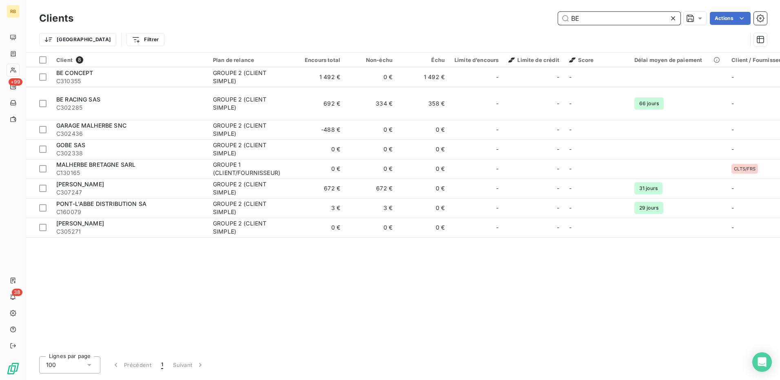
type input "B"
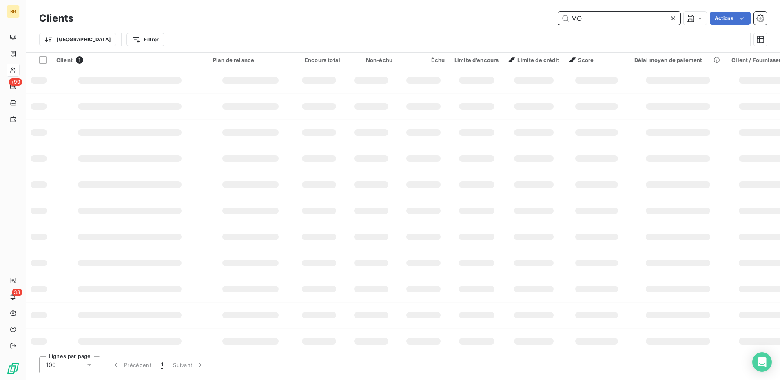
type input "M"
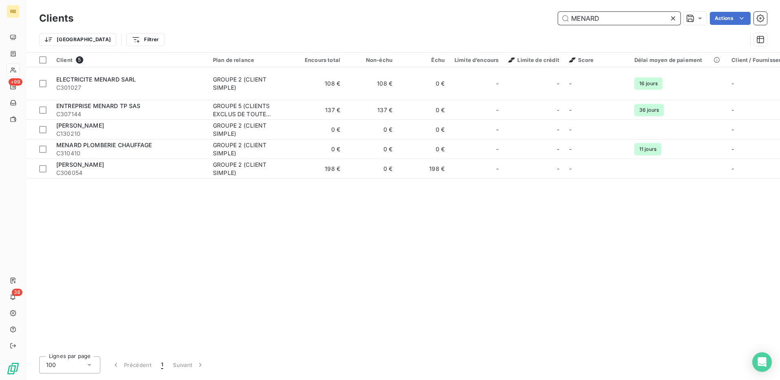
click at [596, 19] on input "MENARD" at bounding box center [619, 18] width 122 height 13
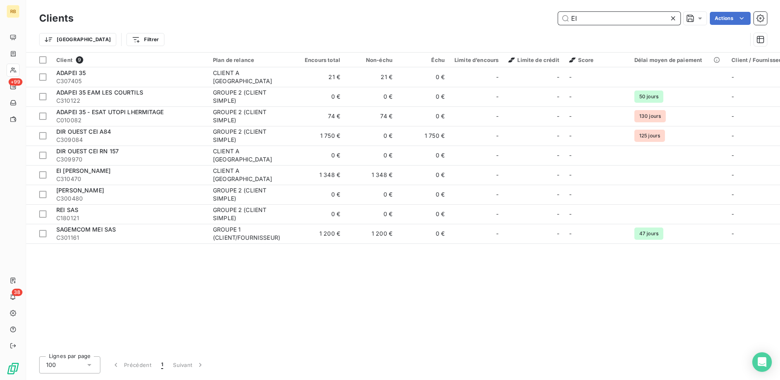
type input "E"
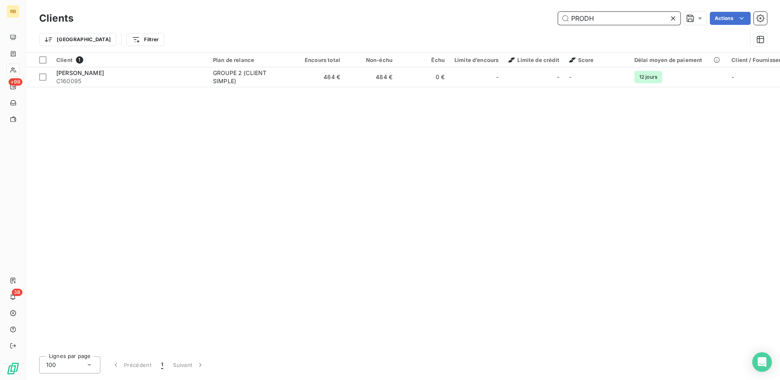
click at [593, 20] on input "PRODH" at bounding box center [619, 18] width 122 height 13
type input "304473"
click at [196, 87] on table "Client 1 Plan de relance Encours total Non-échu Échu Limite d’encours Limite de…" at bounding box center [509, 70] width 967 height 35
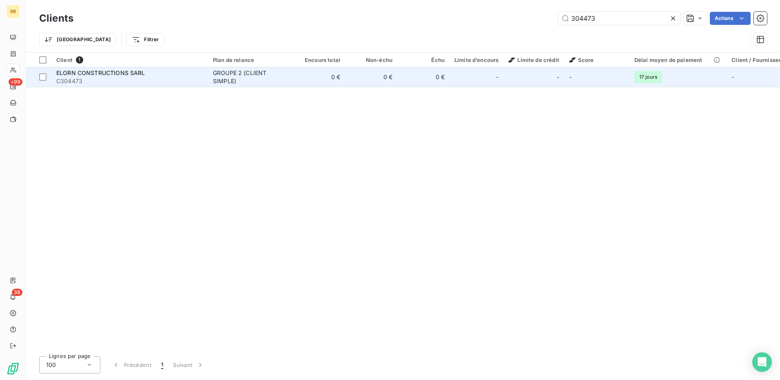
click at [189, 80] on span "C304473" at bounding box center [129, 81] width 147 height 8
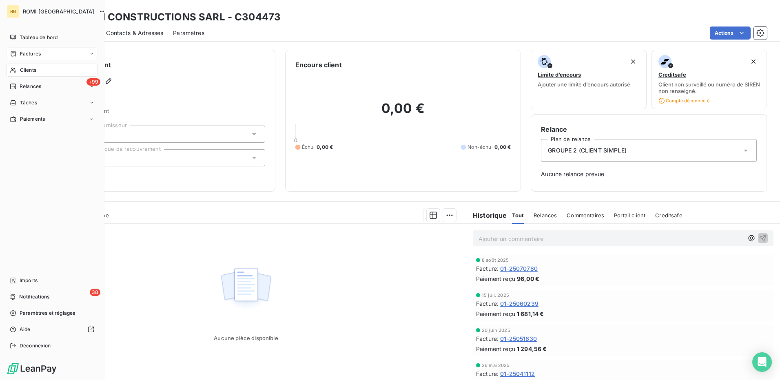
click at [30, 53] on span "Factures" at bounding box center [30, 53] width 21 height 7
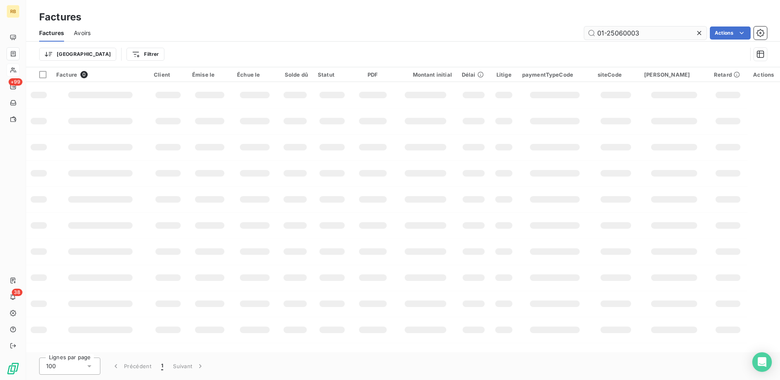
click at [627, 35] on input "01-25060003" at bounding box center [645, 33] width 122 height 13
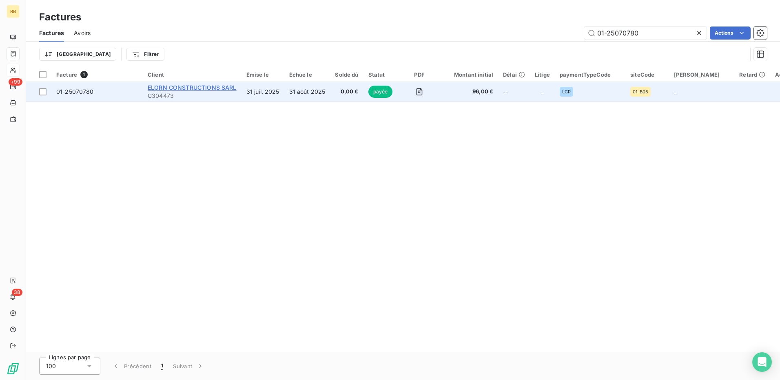
type input "01-25070780"
click at [215, 89] on span "ELORN CONSTRUCTIONS SARL" at bounding box center [192, 87] width 89 height 7
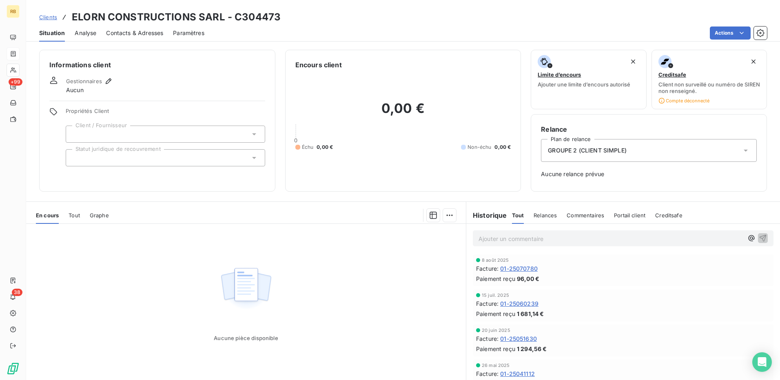
click at [524, 271] on span "01-25070780" at bounding box center [519, 268] width 38 height 9
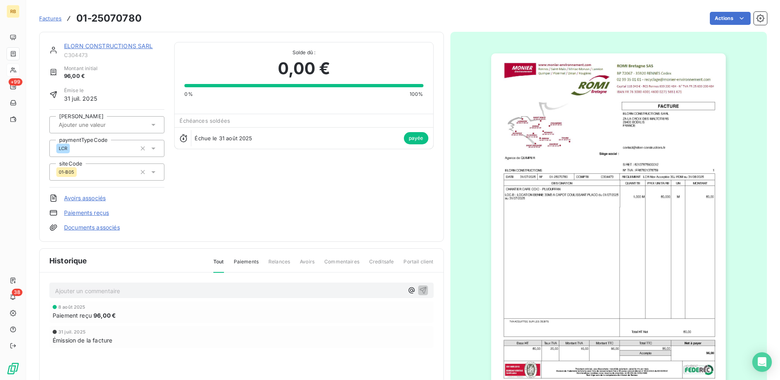
click at [119, 46] on link "ELORN CONSTRUCTIONS SARL" at bounding box center [108, 45] width 89 height 7
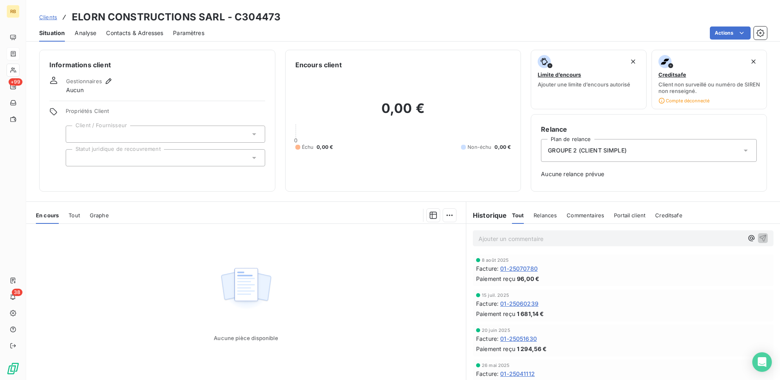
click at [358, 32] on div "Actions" at bounding box center [490, 33] width 553 height 13
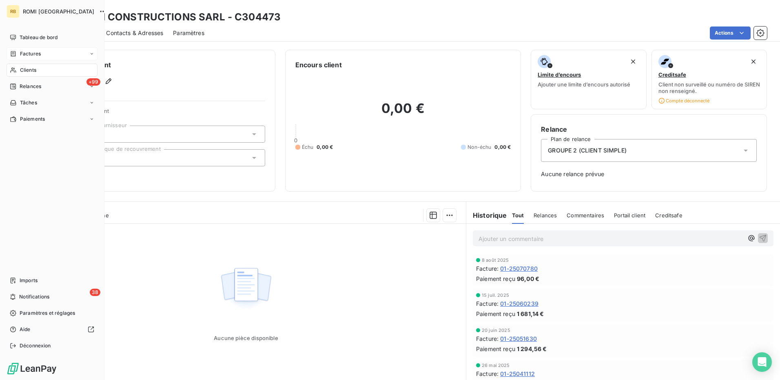
click at [36, 69] on span "Clients" at bounding box center [28, 70] width 16 height 7
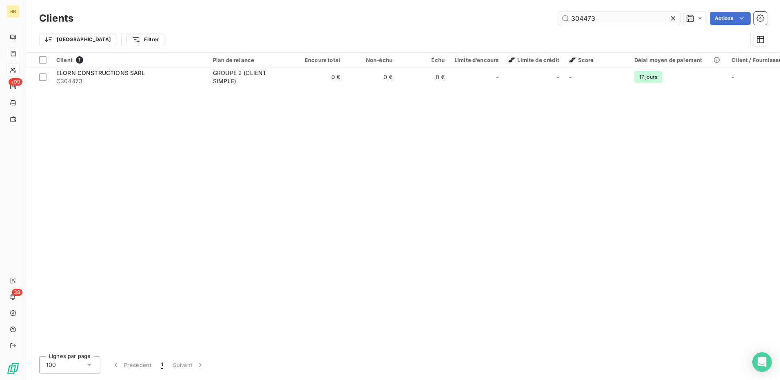
click at [589, 22] on input "304473" at bounding box center [619, 18] width 122 height 13
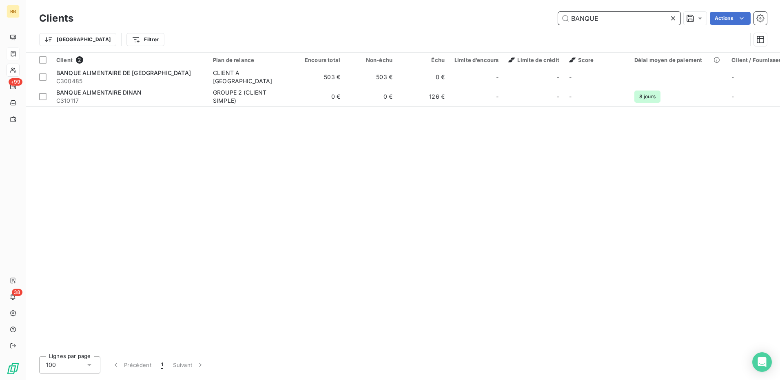
click at [574, 16] on input "BANQUE" at bounding box center [619, 18] width 122 height 13
click at [612, 18] on input "BANQUE" at bounding box center [619, 18] width 122 height 13
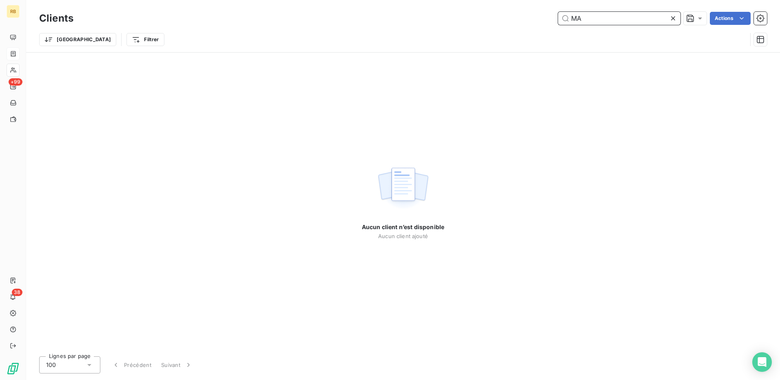
type input "M"
type input "HUMANIS"
drag, startPoint x: 384, startPoint y: 31, endPoint x: 397, endPoint y: 24, distance: 14.8
click at [384, 31] on div "Trier Filtrer" at bounding box center [403, 39] width 728 height 25
click at [671, 20] on icon at bounding box center [673, 18] width 8 height 8
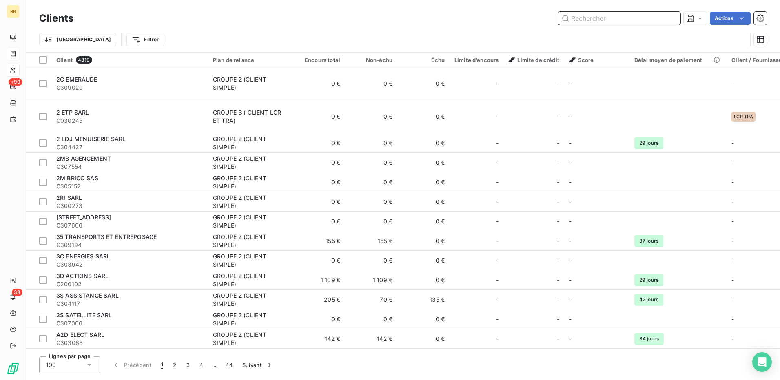
click at [603, 16] on input "text" at bounding box center [619, 18] width 122 height 13
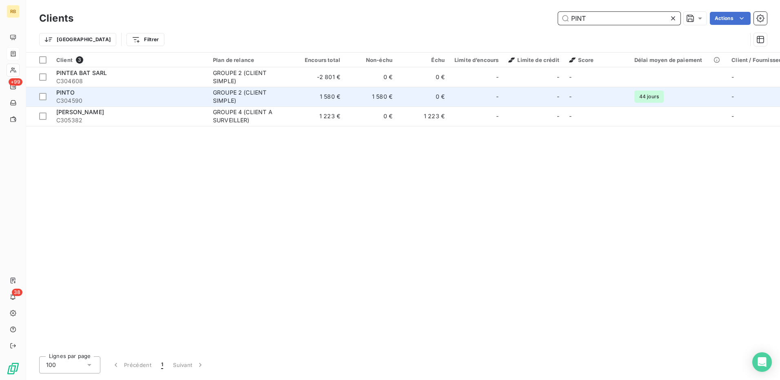
type input "PINT"
click at [401, 98] on td "0 €" at bounding box center [424, 97] width 52 height 20
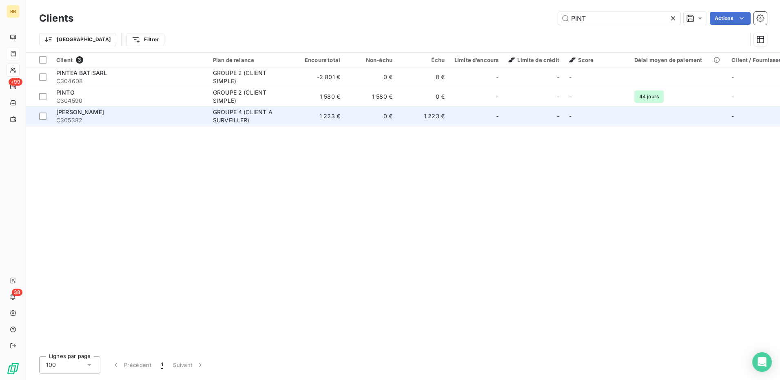
click at [152, 118] on span "C305382" at bounding box center [129, 120] width 147 height 8
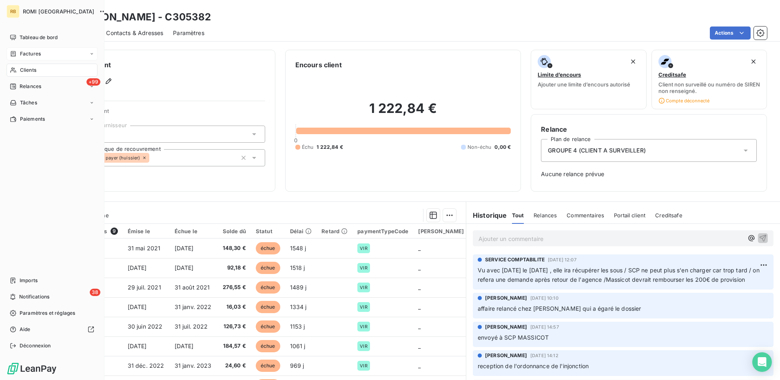
click at [28, 67] on span "Clients" at bounding box center [28, 70] width 16 height 7
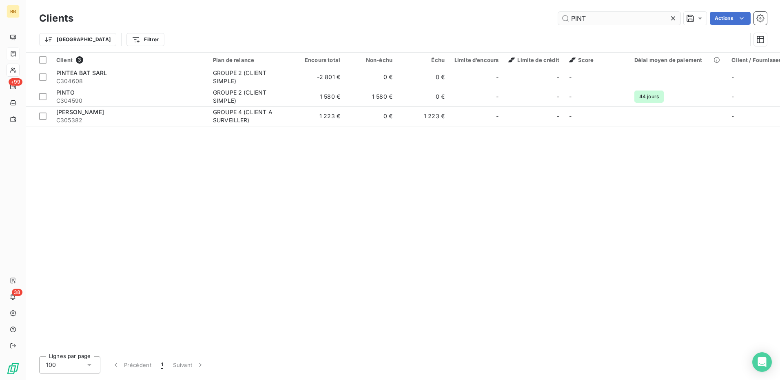
click at [585, 13] on input "PINT" at bounding box center [619, 18] width 122 height 13
click at [578, 20] on input "PINT" at bounding box center [619, 18] width 122 height 13
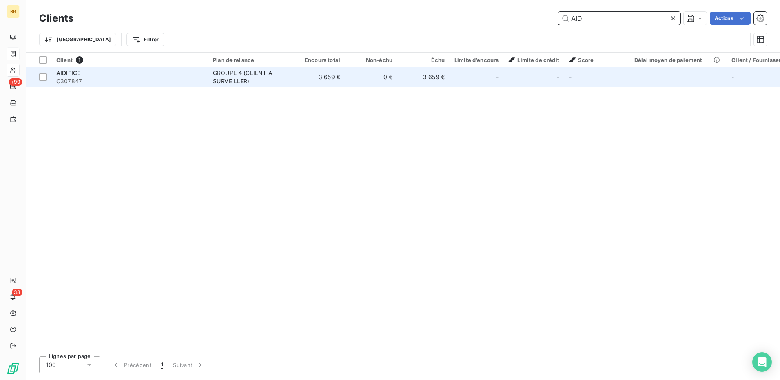
type input "AIDI"
click at [423, 78] on td "3 659 €" at bounding box center [424, 77] width 52 height 20
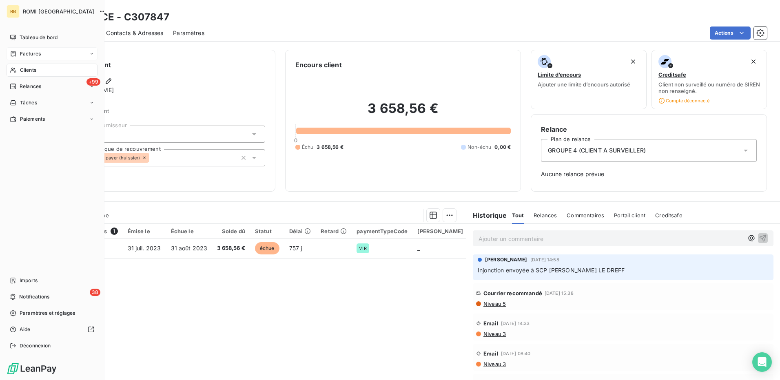
click at [18, 73] on div "Clients" at bounding box center [52, 70] width 91 height 13
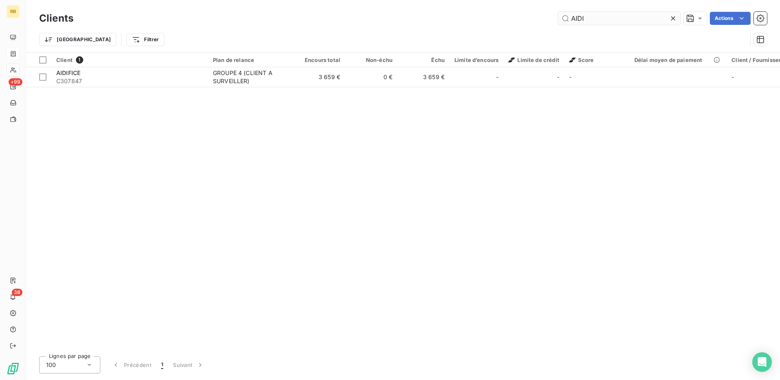
click at [582, 12] on input "AIDI" at bounding box center [619, 18] width 122 height 13
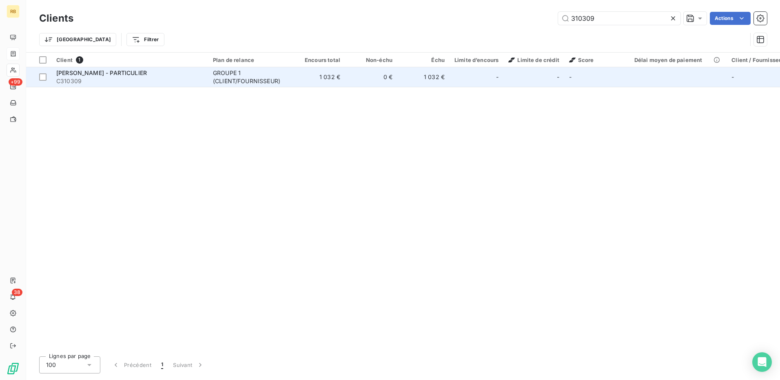
type input "310309"
click at [401, 74] on td "1 032 €" at bounding box center [424, 77] width 52 height 20
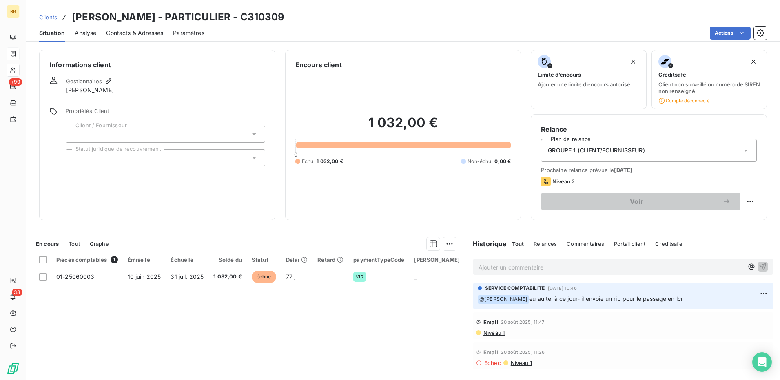
drag, startPoint x: 746, startPoint y: 268, endPoint x: 742, endPoint y: 276, distance: 8.8
click at [745, 272] on div "Ajouter un commentaire ﻿" at bounding box center [623, 267] width 301 height 16
click at [682, 303] on span "[PERSON_NAME]" at bounding box center [689, 303] width 77 height 7
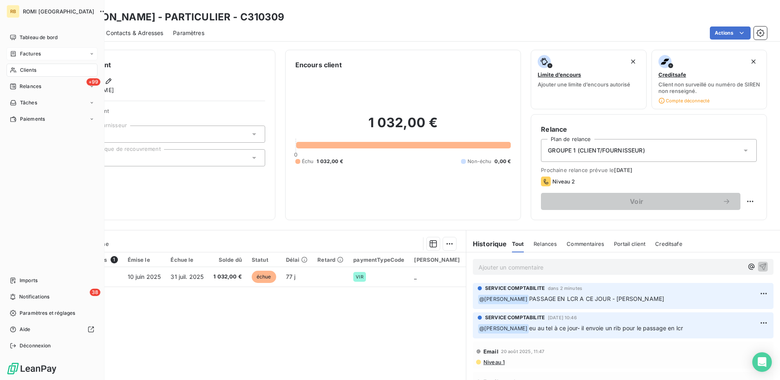
click at [40, 74] on div "Clients" at bounding box center [52, 70] width 91 height 13
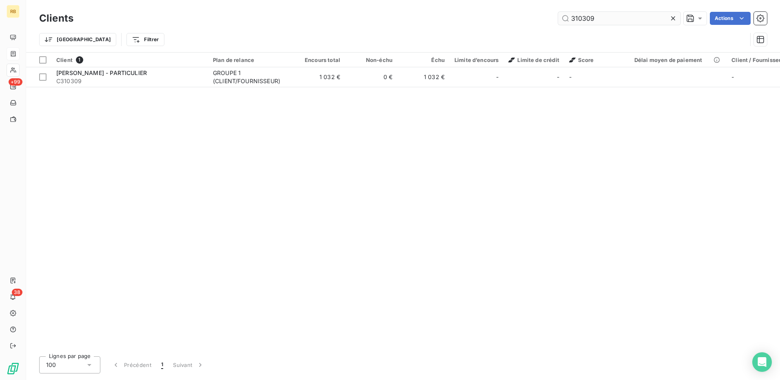
click at [578, 21] on input "310309" at bounding box center [619, 18] width 122 height 13
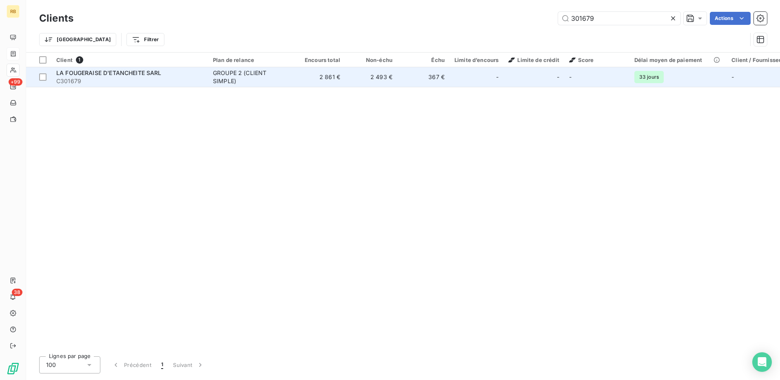
type input "301679"
click at [422, 85] on td "367 €" at bounding box center [424, 77] width 52 height 20
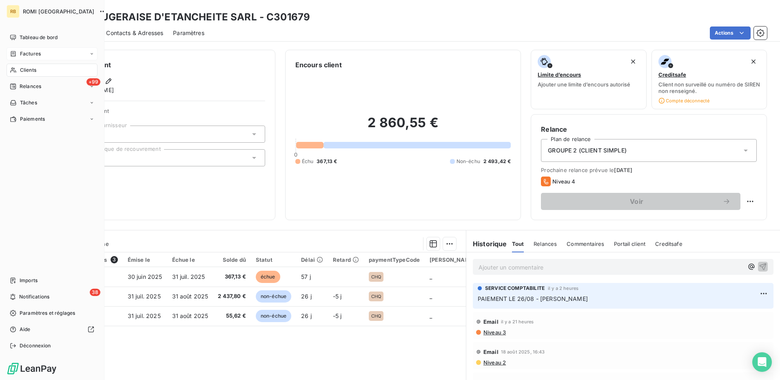
click at [24, 47] on nav "Tableau de bord Factures Clients +99 Relances Tâches Paiements" at bounding box center [52, 78] width 91 height 95
drag, startPoint x: 22, startPoint y: 55, endPoint x: 35, endPoint y: 54, distance: 12.7
click at [22, 55] on span "Factures" at bounding box center [30, 53] width 21 height 7
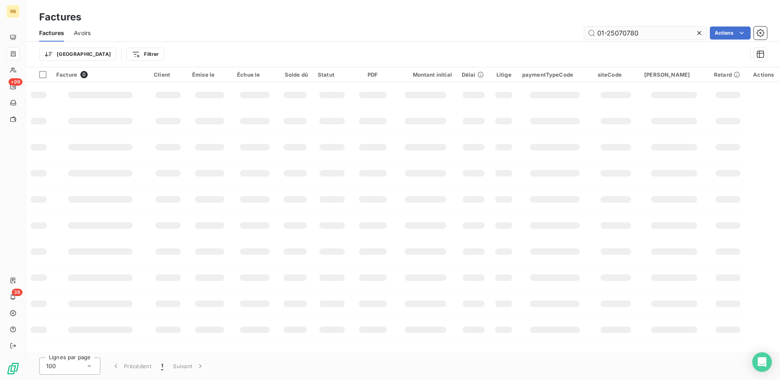
click at [618, 35] on input "01-25070780" at bounding box center [645, 33] width 122 height 13
click at [618, 36] on input "01-25070780" at bounding box center [645, 33] width 122 height 13
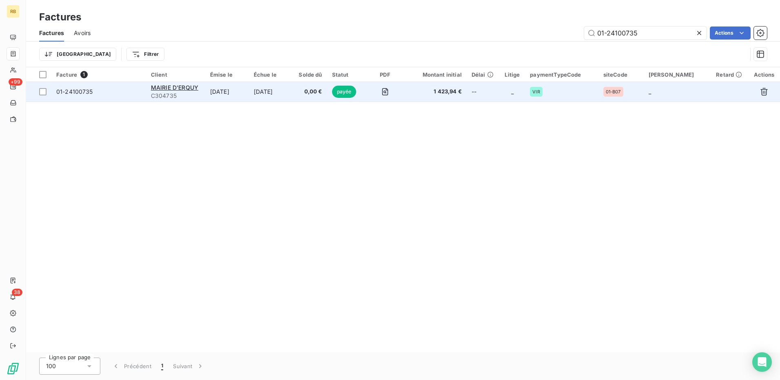
type input "01-24100735"
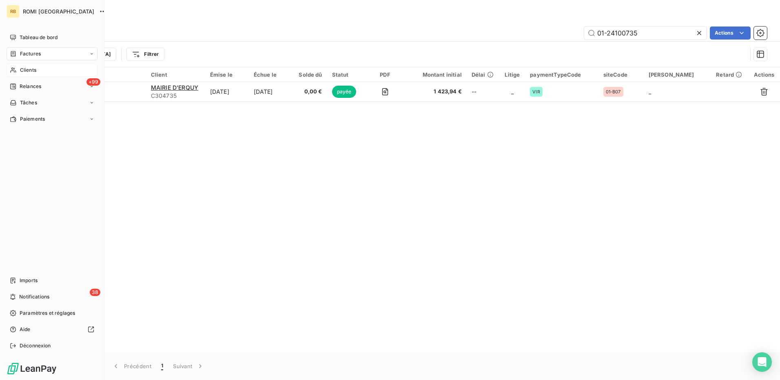
click at [19, 68] on div "Clients" at bounding box center [52, 70] width 91 height 13
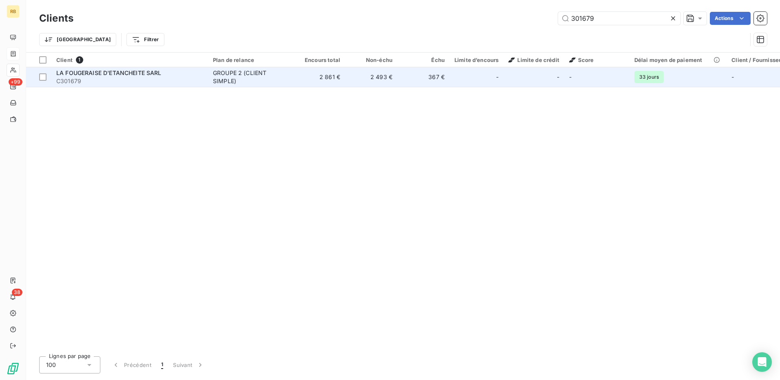
click at [229, 80] on div "GROUPE 2 (CLIENT SIMPLE)" at bounding box center [250, 77] width 75 height 16
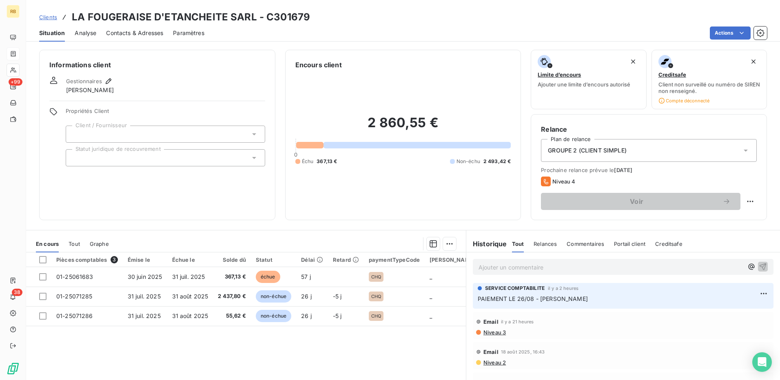
click at [609, 267] on p "Ajouter un commentaire ﻿" at bounding box center [611, 267] width 265 height 10
click at [748, 269] on icon "button" at bounding box center [752, 267] width 8 height 8
click at [686, 298] on span "[PERSON_NAME]" at bounding box center [683, 294] width 77 height 7
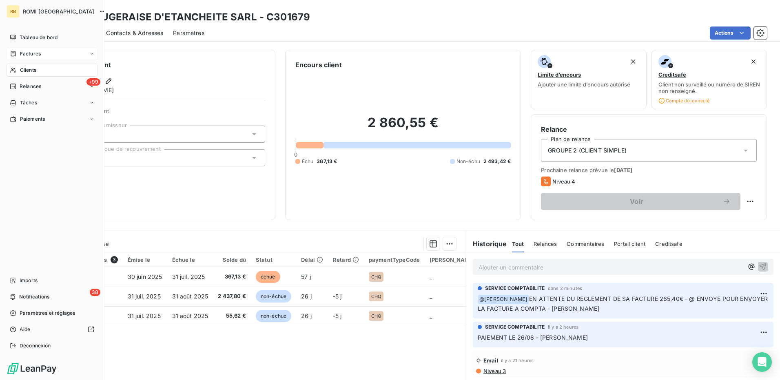
click at [43, 71] on div "Clients" at bounding box center [52, 70] width 91 height 13
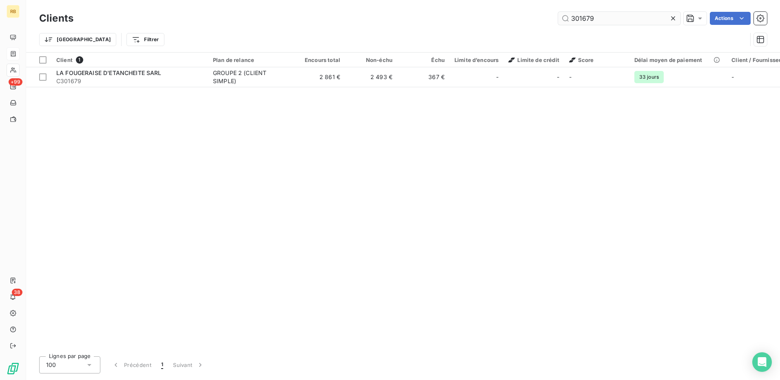
click at [593, 16] on input "301679" at bounding box center [619, 18] width 122 height 13
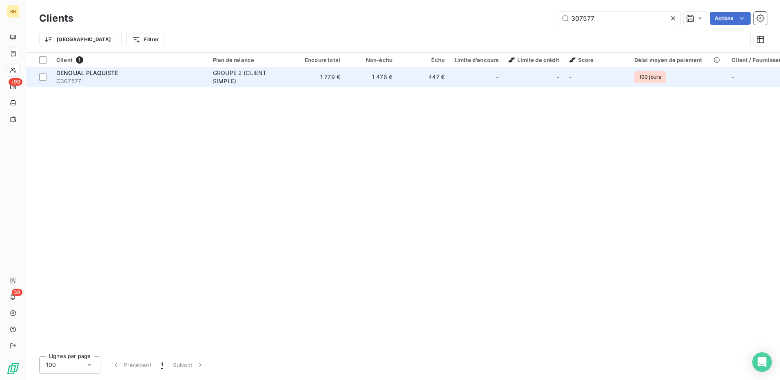
type input "307577"
click at [233, 82] on div "GROUPE 2 (CLIENT SIMPLE)" at bounding box center [250, 77] width 75 height 16
